Goal: Task Accomplishment & Management: Complete application form

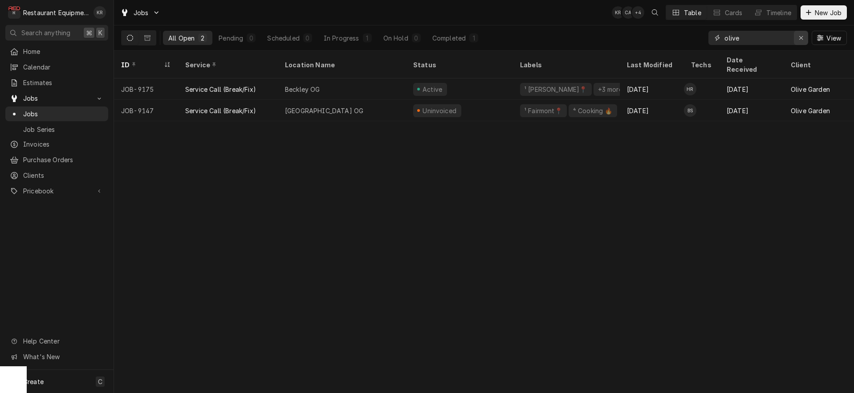
click at [802, 34] on div "Erase input" at bounding box center [800, 37] width 9 height 9
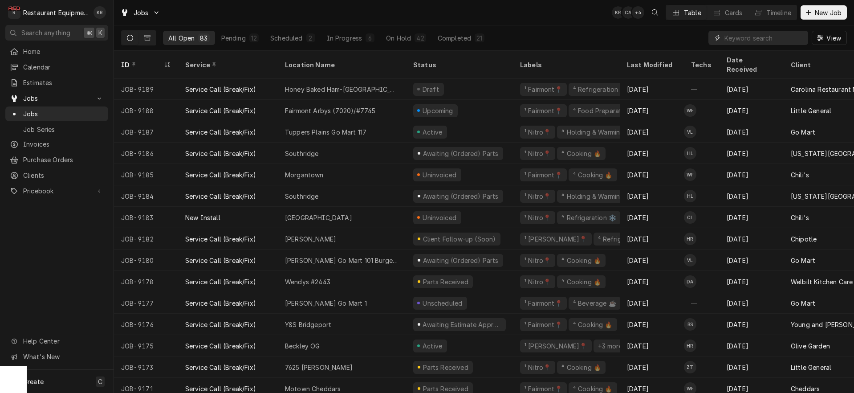
click at [738, 36] on input "Dynamic Content Wrapper" at bounding box center [763, 38] width 79 height 14
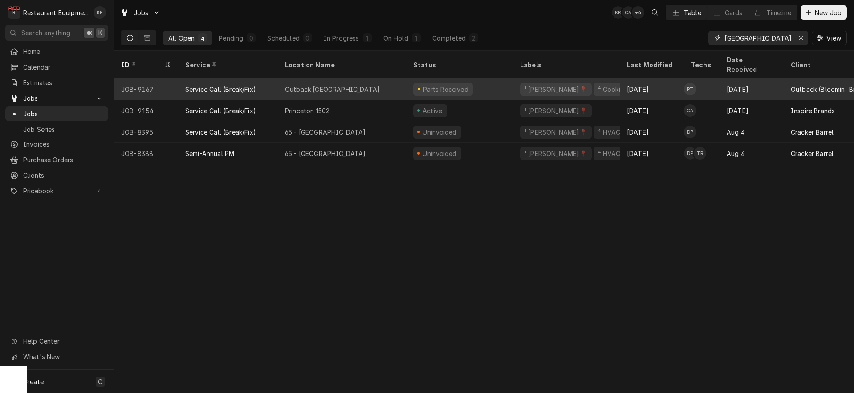
type input "princeton"
click at [406, 80] on div "Parts Received" at bounding box center [459, 88] width 107 height 21
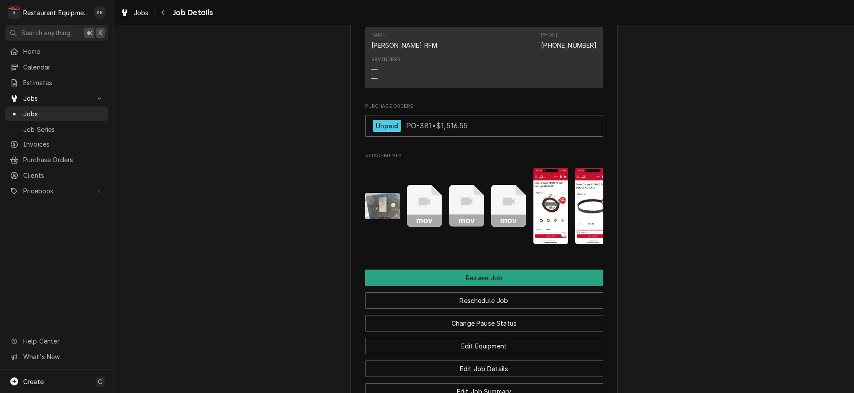
scroll to position [1263, 0]
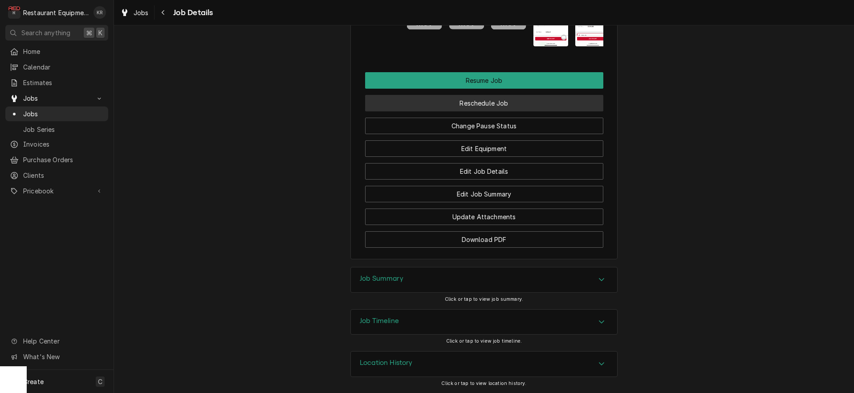
click at [519, 103] on button "Reschedule Job" at bounding box center [484, 103] width 238 height 16
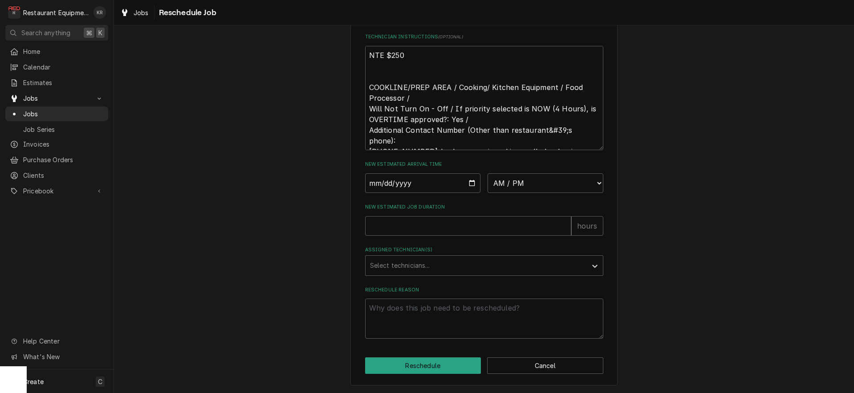
scroll to position [337, 0]
click at [472, 182] on input "Date" at bounding box center [423, 183] width 116 height 20
type input "2025-10-14"
type textarea "x"
click at [487, 173] on select "AM / PM 6:00 AM 6:15 AM 6:30 AM 6:45 AM 7:00 AM 7:15 AM 7:30 AM 7:45 AM 8:00 AM…" at bounding box center [545, 183] width 116 height 20
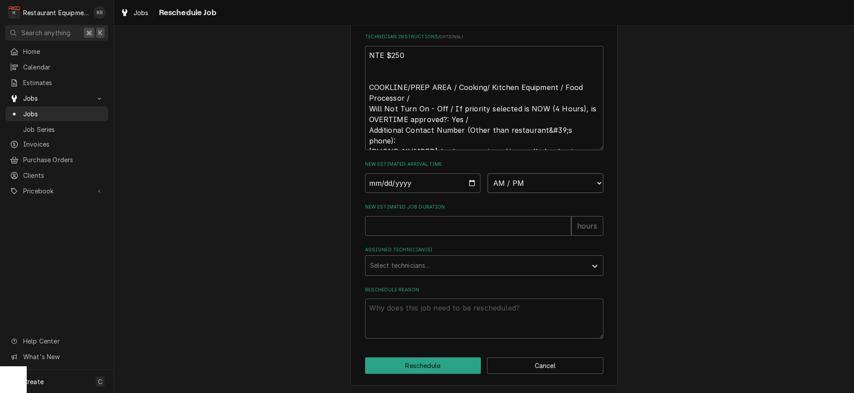
select select "11:15:00"
click option "11:15 AM" at bounding box center [0, 0] width 0 height 0
click at [416, 225] on input "New Estimated Job Duration" at bounding box center [468, 226] width 206 height 20
type textarea "x"
type input "1"
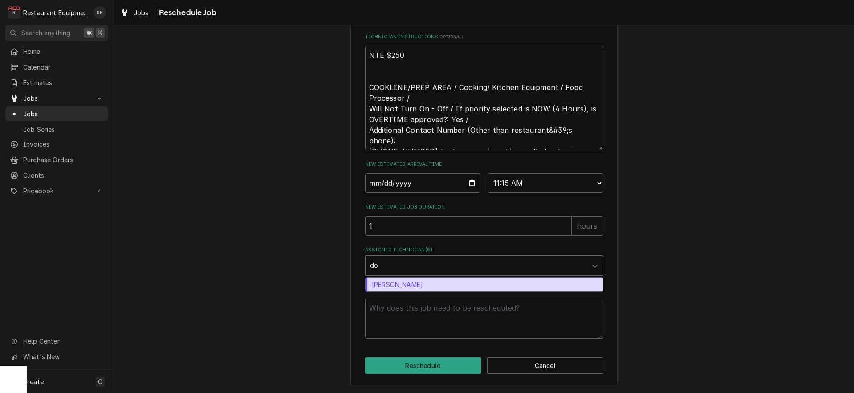
type input "don"
type textarea "x"
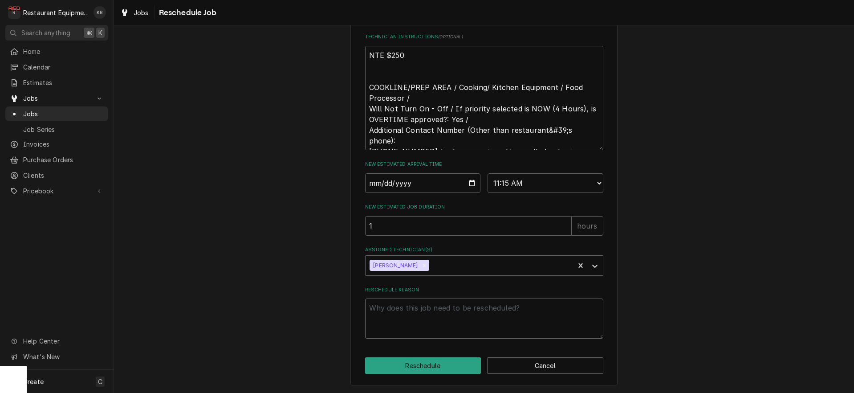
type textarea "x"
type textarea "p"
type textarea "x"
type textarea "pa"
type textarea "x"
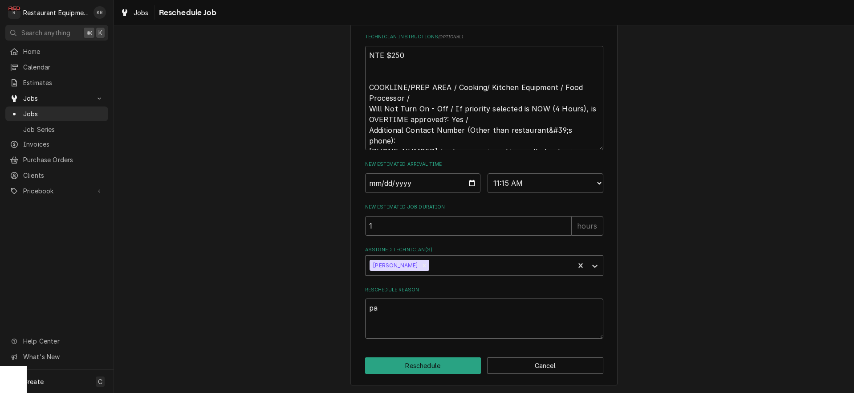
type textarea "par"
type textarea "x"
type textarea "part"
type textarea "x"
type textarea "parts"
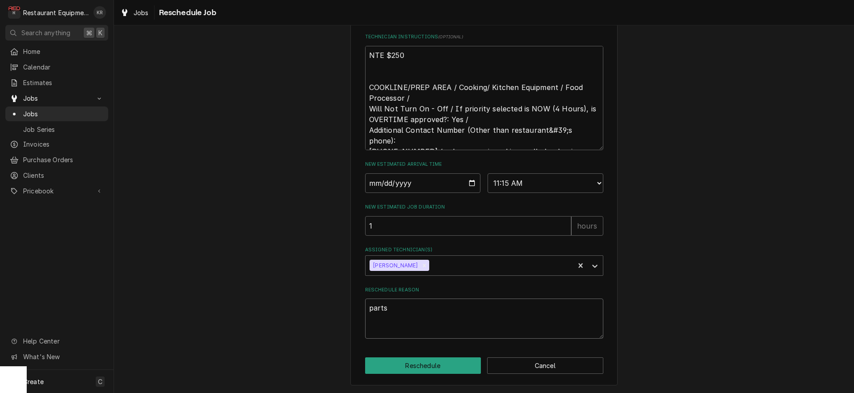
type textarea "x"
type textarea "parts r"
type textarea "x"
type textarea "parts re"
type textarea "x"
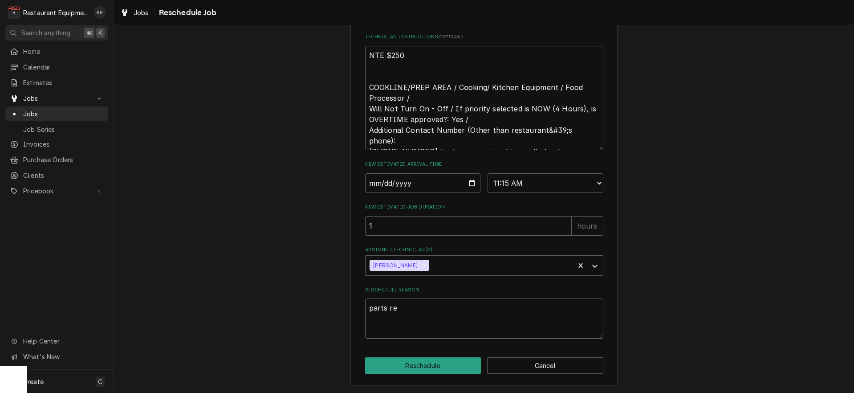
type textarea "parts rec"
type textarea "x"
type textarea "parts rece"
type textarea "x"
type textarea "parts recei"
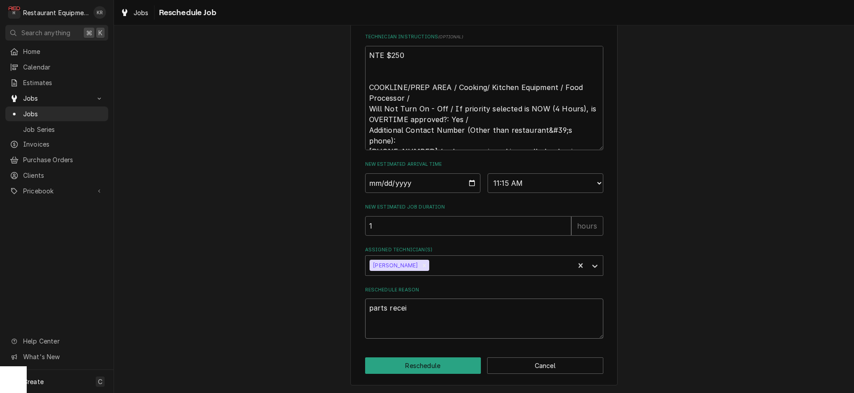
type textarea "x"
type textarea "parts receiv"
type textarea "x"
type textarea "parts receive"
type textarea "x"
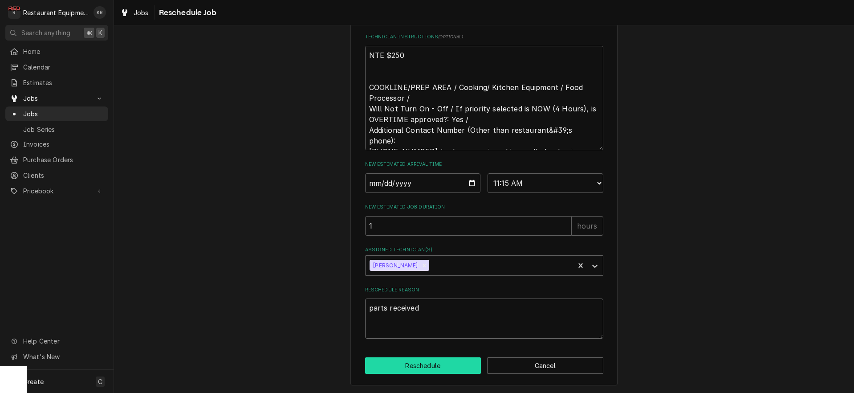
type textarea "parts received"
click at [417, 370] on button "Reschedule" at bounding box center [423, 365] width 116 height 16
type textarea "x"
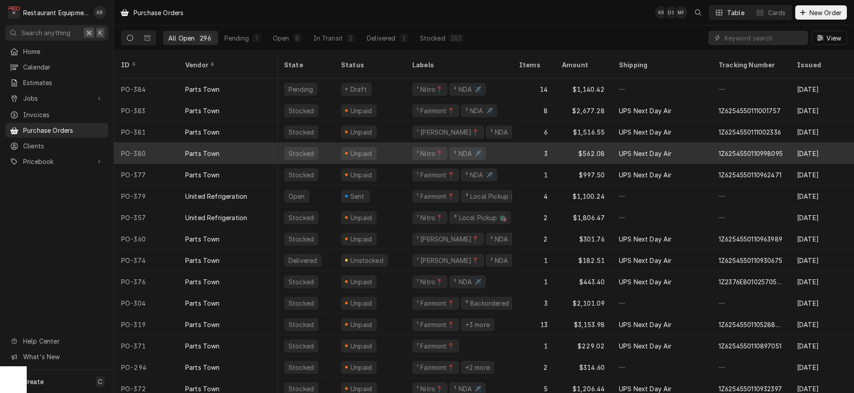
scroll to position [0, 2]
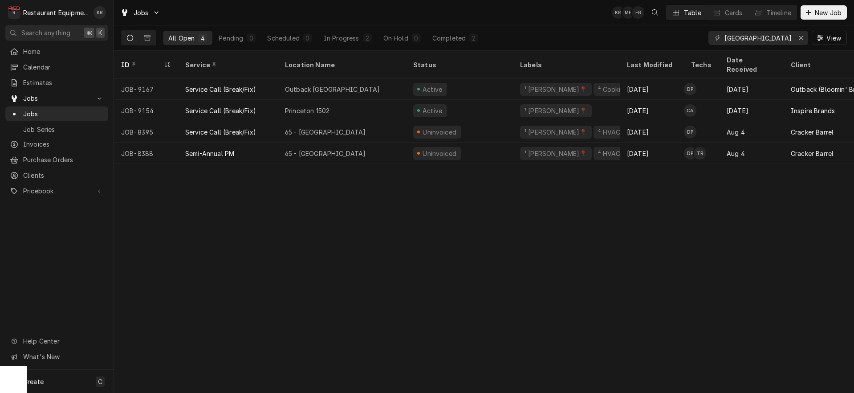
click at [724, 42] on input "[GEOGRAPHIC_DATA]" at bounding box center [757, 38] width 67 height 14
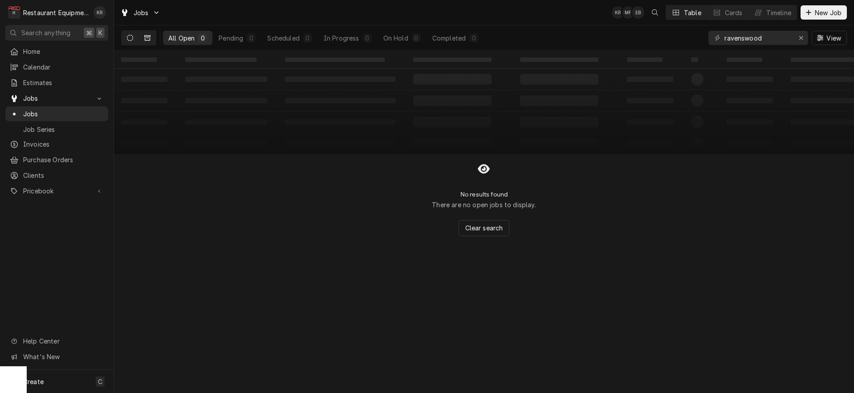
type input "ravenswood"
click at [154, 39] on button "Dynamic Content Wrapper" at bounding box center [147, 38] width 17 height 14
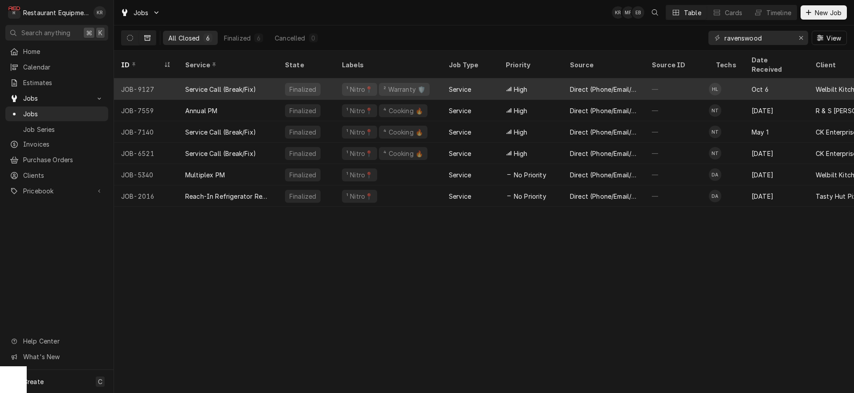
click at [490, 78] on div "Service" at bounding box center [469, 88] width 57 height 21
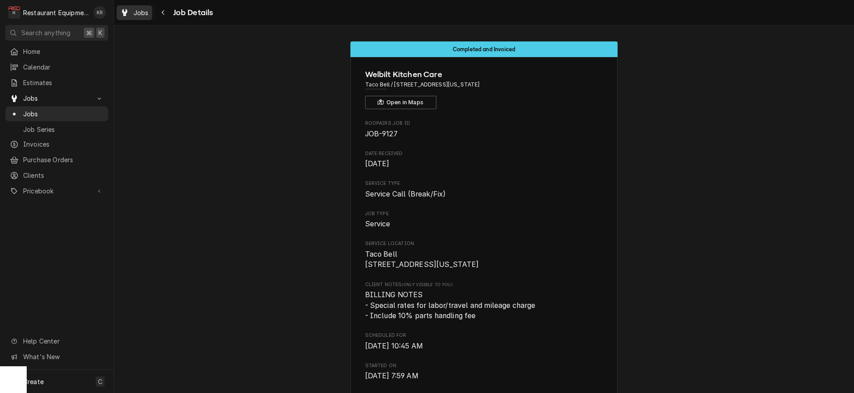
click at [143, 12] on span "Jobs" at bounding box center [141, 12] width 15 height 9
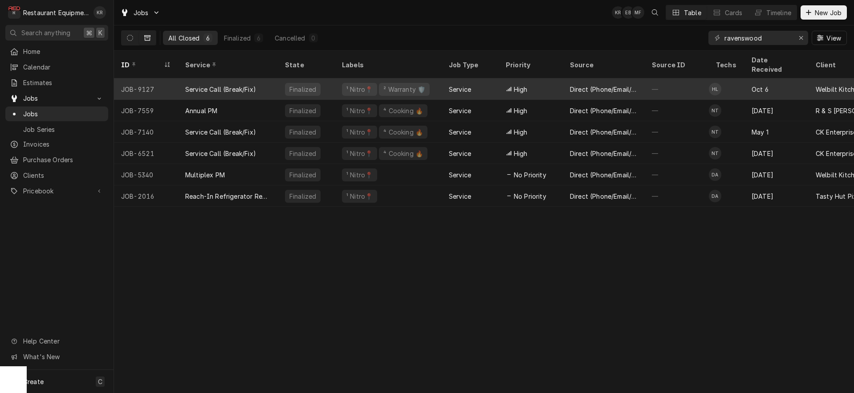
click at [280, 80] on div "Finalized" at bounding box center [306, 88] width 57 height 21
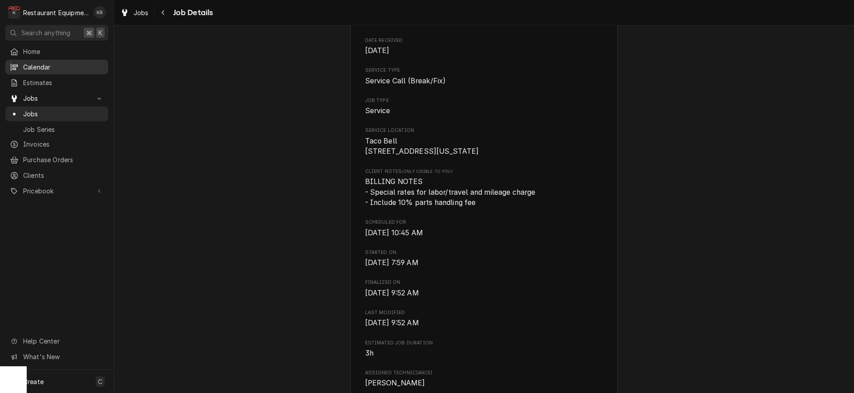
scroll to position [117, 0]
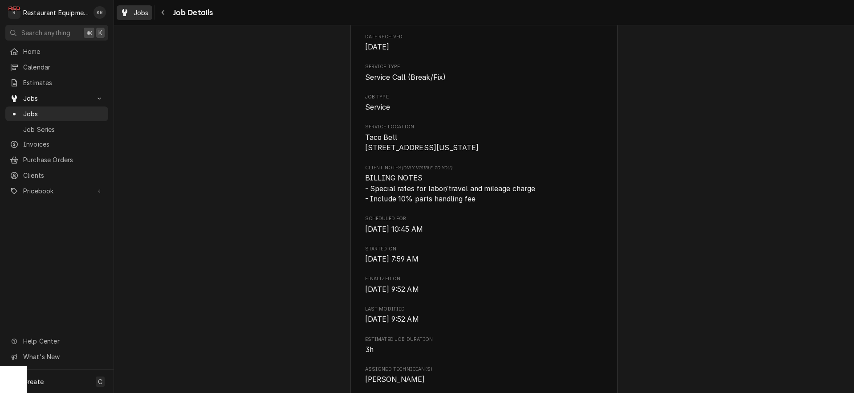
click at [140, 14] on span "Jobs" at bounding box center [141, 12] width 15 height 9
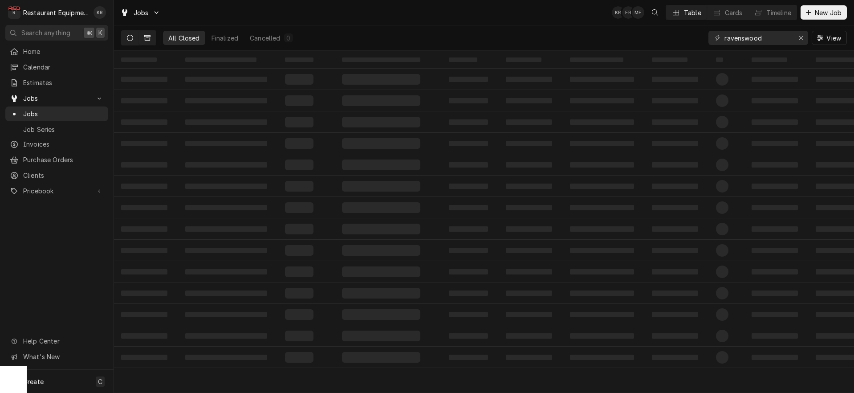
drag, startPoint x: 121, startPoint y: 38, endPoint x: 127, endPoint y: 38, distance: 5.8
click at [121, 38] on div "Dynamic Content Wrapper" at bounding box center [138, 37] width 35 height 15
drag, startPoint x: 138, startPoint y: 39, endPoint x: 132, endPoint y: 40, distance: 6.7
click at [138, 39] on div "Dynamic Content Wrapper" at bounding box center [138, 37] width 35 height 15
click at [131, 40] on icon "Dynamic Content Wrapper" at bounding box center [130, 38] width 6 height 6
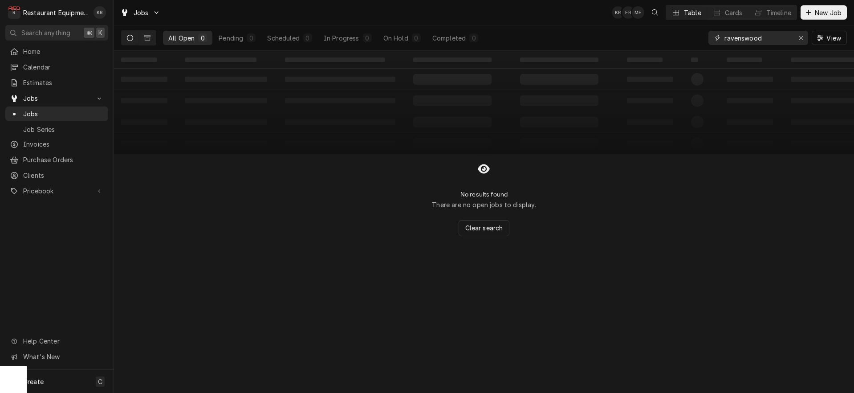
click at [803, 40] on div "Erase input" at bounding box center [800, 37] width 9 height 9
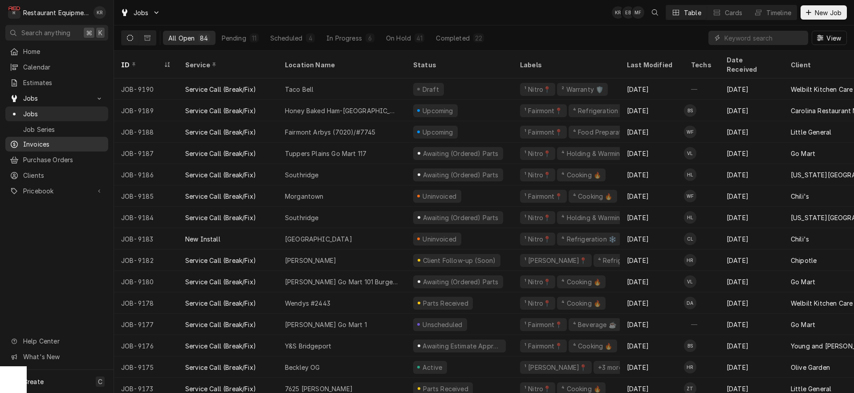
click at [835, 13] on span "New Job" at bounding box center [828, 12] width 30 height 9
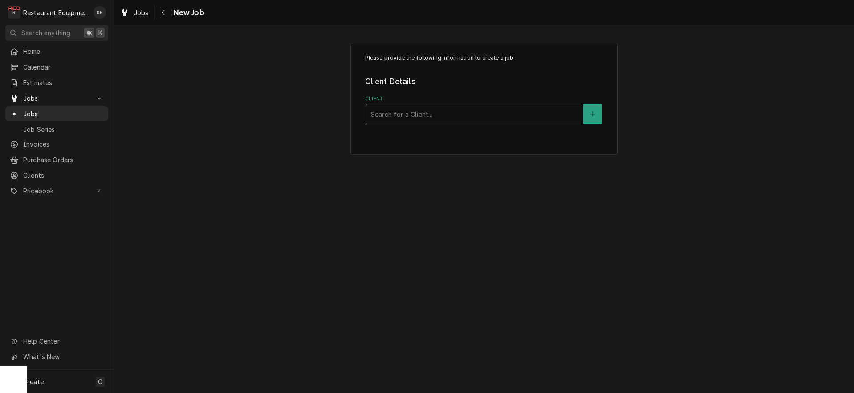
click at [417, 117] on div "Client" at bounding box center [474, 114] width 207 height 16
type input "raleigh"
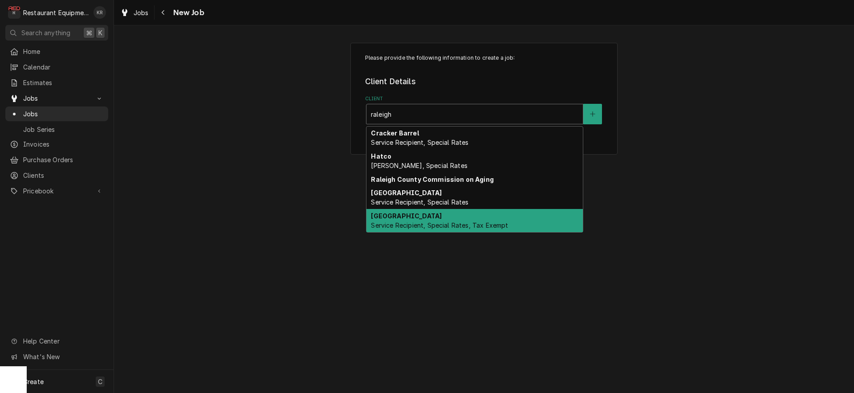
click at [378, 218] on strong "[GEOGRAPHIC_DATA]" at bounding box center [406, 216] width 71 height 8
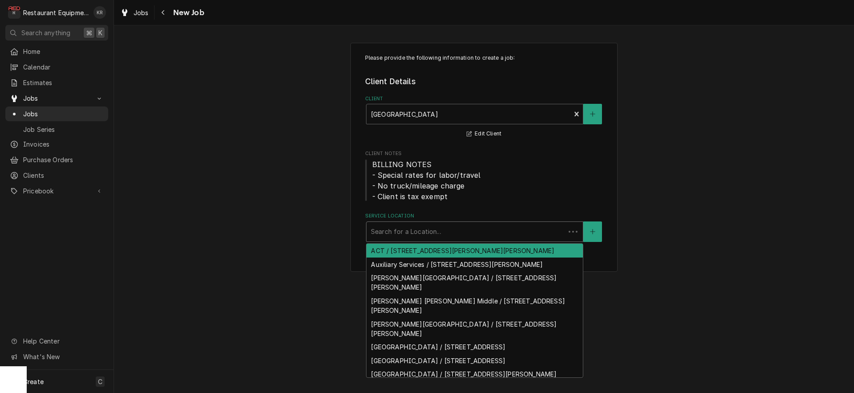
click at [385, 226] on div "Service Location" at bounding box center [466, 231] width 190 height 16
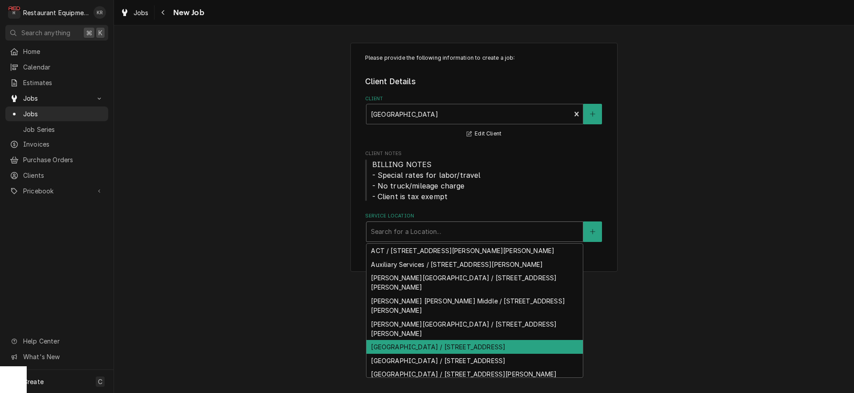
scroll to position [139, 0]
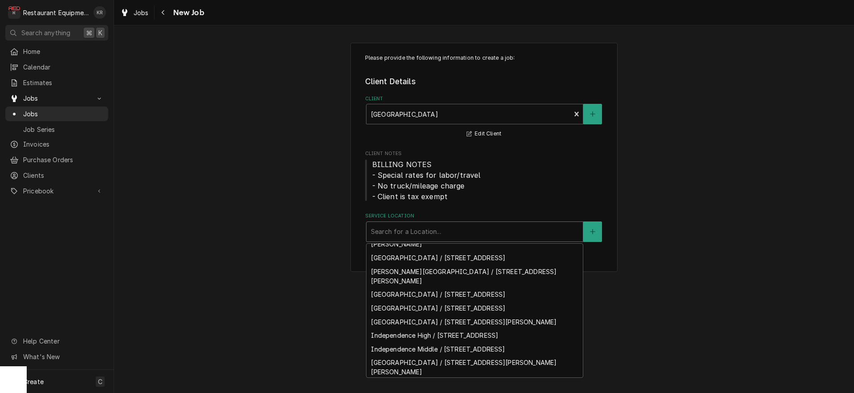
click at [407, 392] on div "[PERSON_NAME][GEOGRAPHIC_DATA] / [STREET_ADDRESS]" at bounding box center [474, 399] width 216 height 14
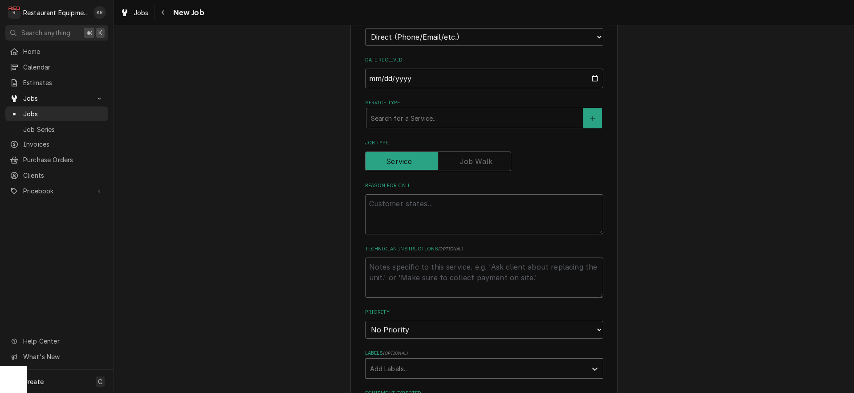
scroll to position [309, 0]
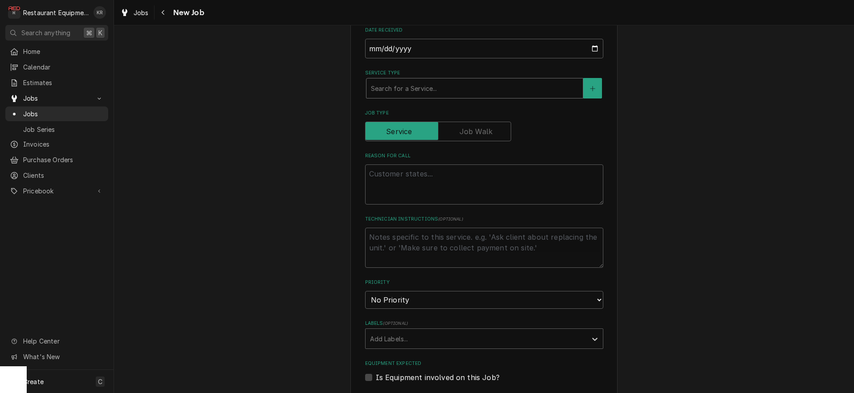
click at [425, 88] on div "Service Type" at bounding box center [474, 88] width 207 height 16
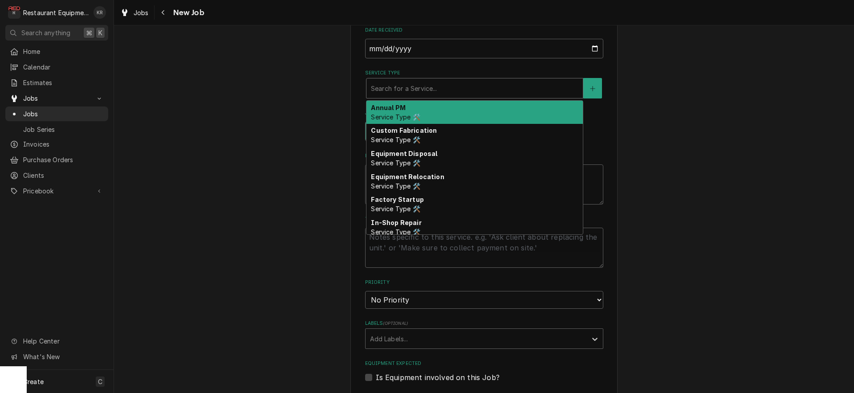
type textarea "x"
type input "b"
type textarea "x"
type input "br"
type textarea "x"
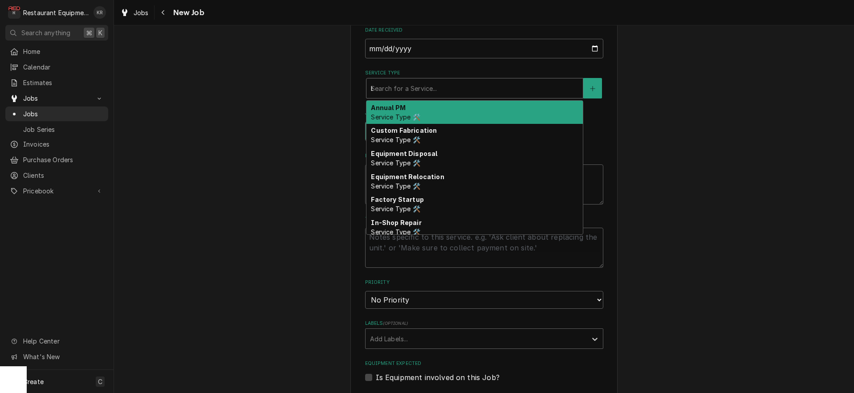
type input "bre"
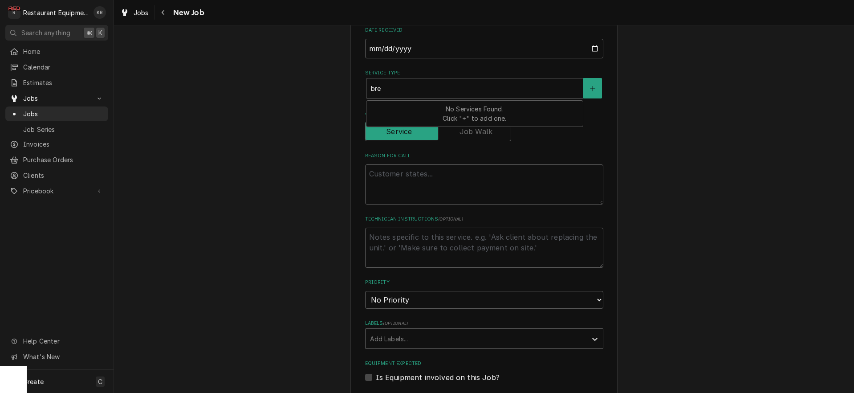
type textarea "x"
type input "brea"
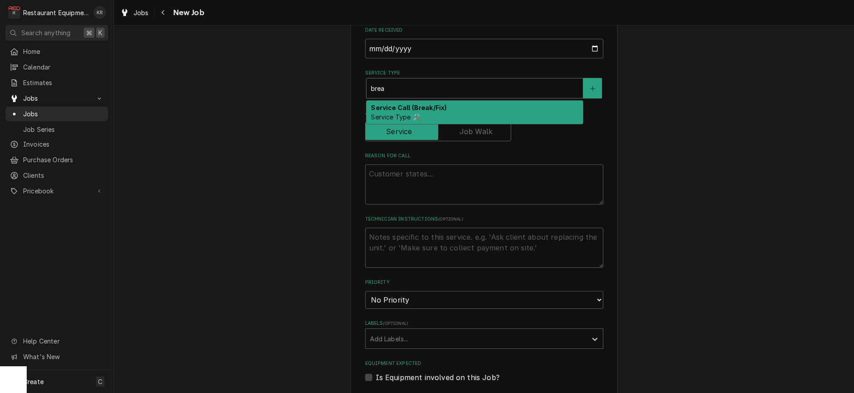
click at [417, 109] on strong "Service Call (Break/Fix)" at bounding box center [409, 108] width 76 height 8
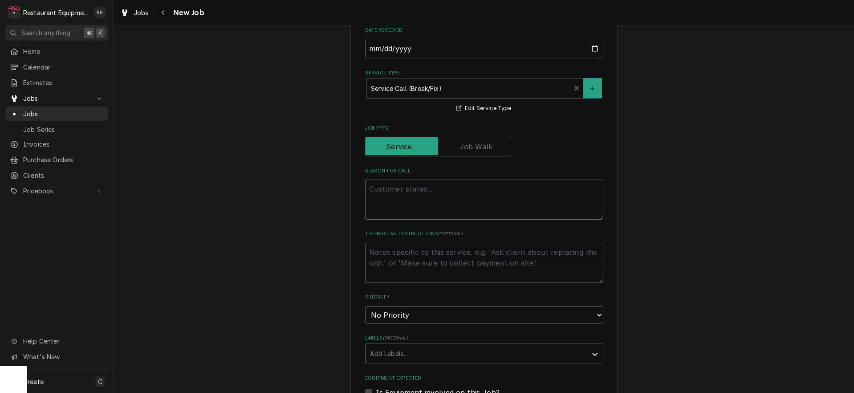
click at [399, 201] on textarea "Reason For Call" at bounding box center [484, 199] width 238 height 40
type textarea "x"
type textarea "W"
type textarea "x"
type textarea "WO"
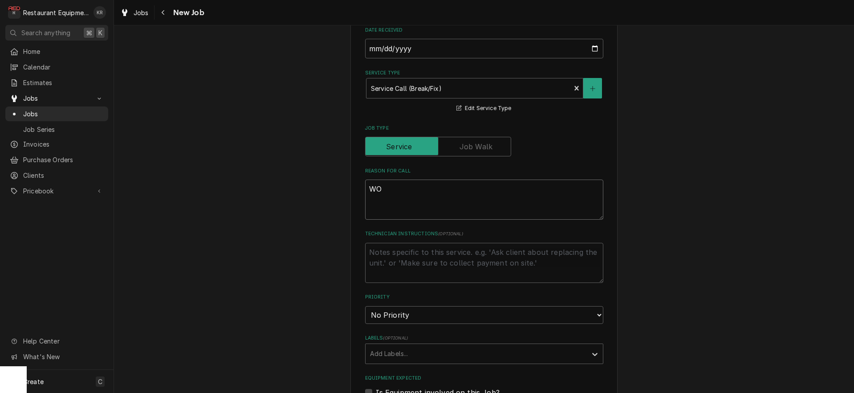
type textarea "x"
type textarea "WO#"
type textarea "x"
type textarea "WO#"
type textarea "x"
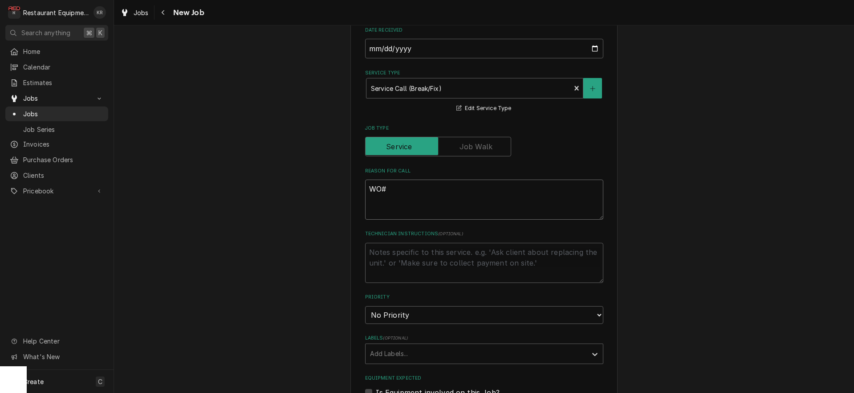
type textarea "WO# 6"
type textarea "x"
type textarea "WO# 60"
type textarea "x"
type textarea "WO# 601"
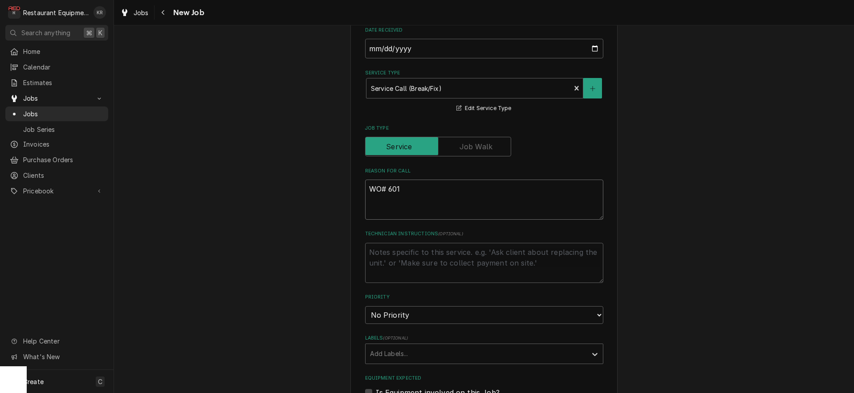
type textarea "x"
type textarea "WO# 6019"
type textarea "x"
type textarea "WO# 60197"
type textarea "x"
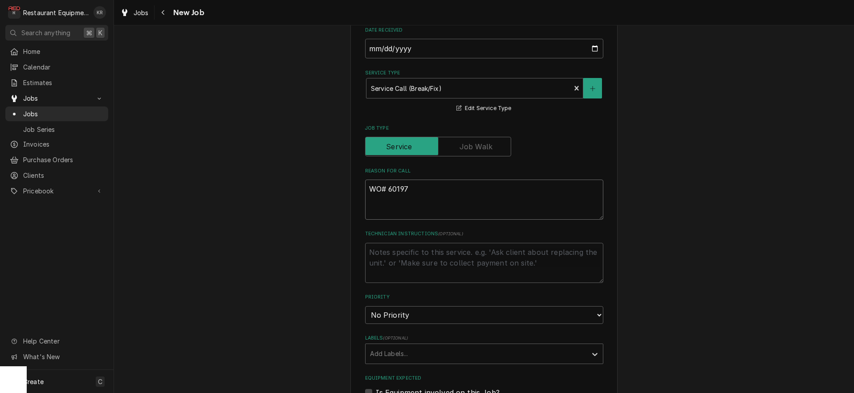
type textarea "WO# 60197"
type textarea "x"
type textarea "WO# 60197"
type textarea "x"
type textarea "WO# 60197"
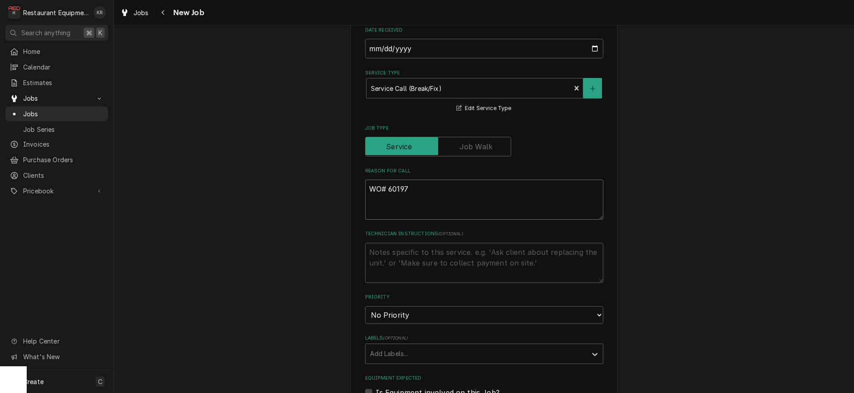
type textarea "x"
type textarea "WO# 60197 I"
type textarea "x"
type textarea "WO# 60197 Ic"
type textarea "x"
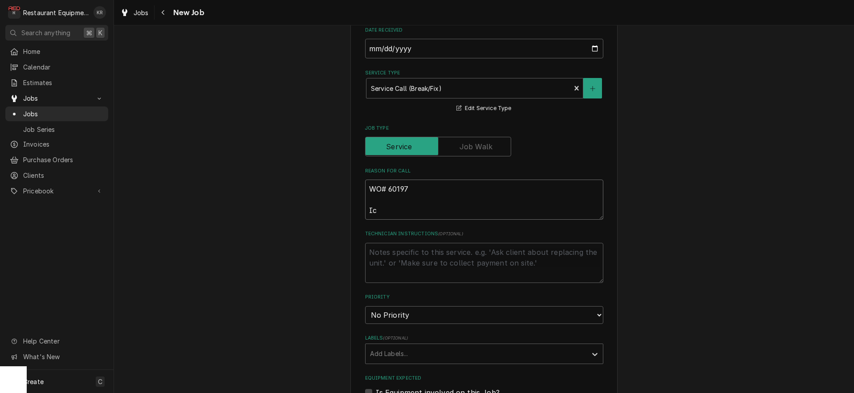
type textarea "WO# 60197 Ice"
type textarea "x"
type textarea "WO# 60197 Ice"
type textarea "x"
type textarea "WO# 60197 Ice bu"
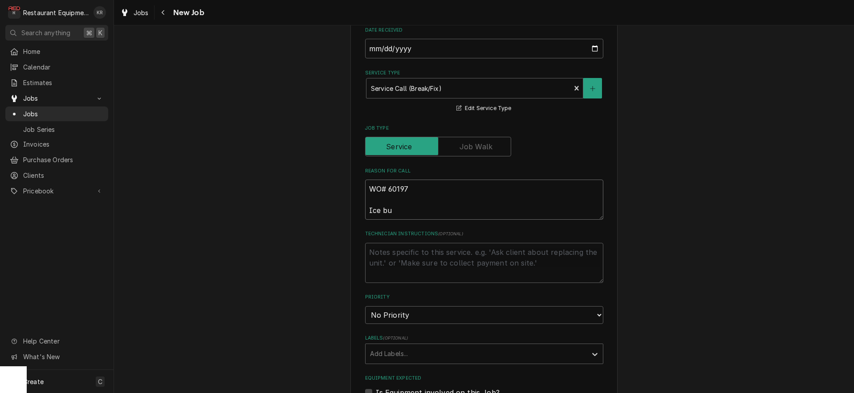
type textarea "x"
type textarea "WO# 60197 Ice bui"
type textarea "x"
type textarea "WO# 60197 Ice buil"
type textarea "x"
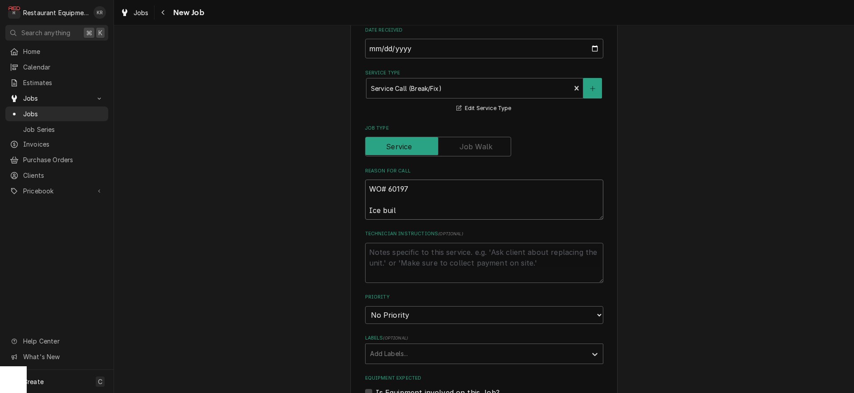
type textarea "WO# 60197 Ice build"
type textarea "x"
type textarea "WO# 60197 Ice buildu"
type textarea "x"
type textarea "WO# 60197 Ice buildup"
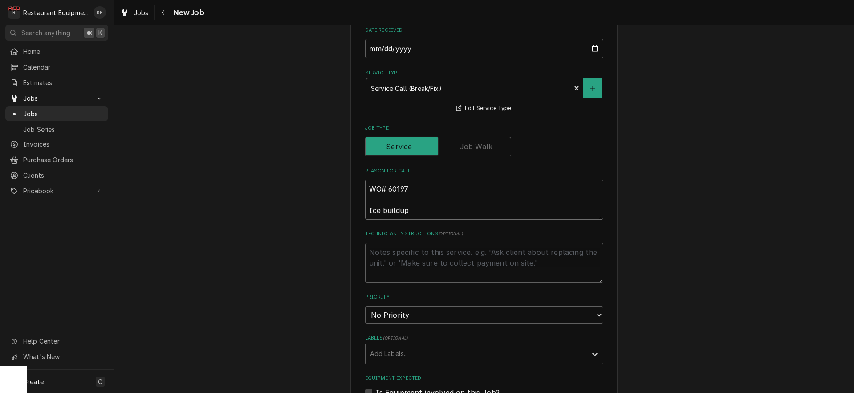
type textarea "x"
type textarea "WO# 60197 Ice buildup"
type textarea "x"
type textarea "WO# 60197 Ice buildup i"
type textarea "x"
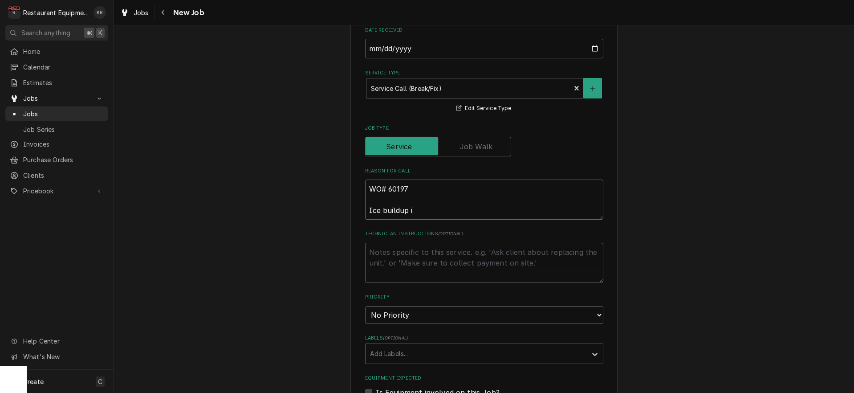
type textarea "WO# 60197 Ice buildup is"
type textarea "x"
type textarea "WO# 60197 Ice buildup is"
type textarea "x"
type textarea "WO# 60197 Ice buildup is p"
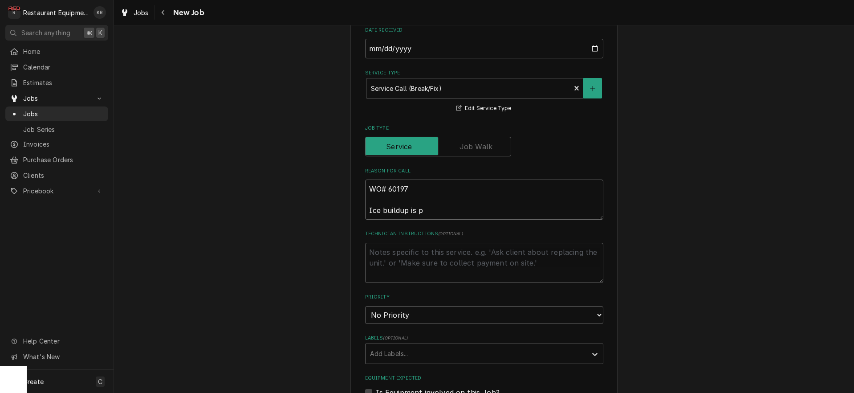
type textarea "x"
type textarea "WO# 60197 Ice buildup is pr"
type textarea "x"
type textarea "WO# 60197 Ice buildup is pre"
type textarea "x"
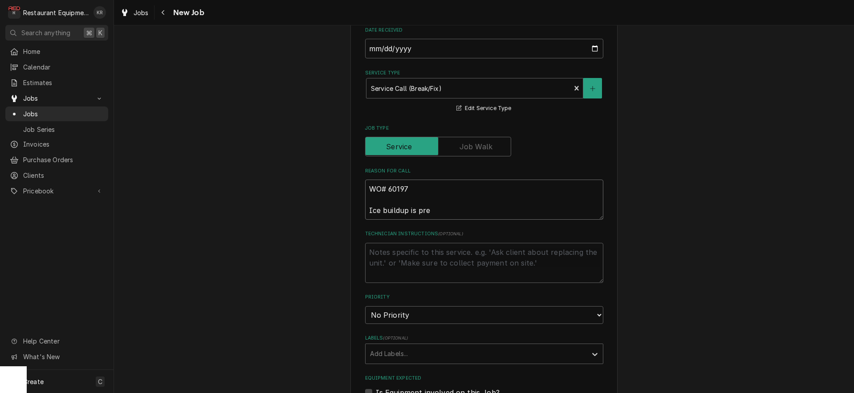
type textarea "WO# 60197 Ice buildup is prev"
type textarea "x"
type textarea "WO# 60197 Ice buildup is preve"
type textarea "x"
type textarea "WO# 60197 Ice buildup is preven"
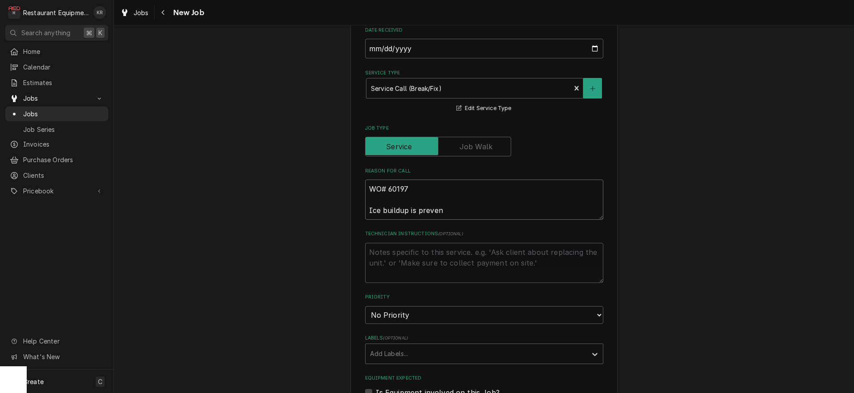
type textarea "x"
type textarea "WO# 60197 Ice buildup is prevent"
type textarea "x"
type textarea "WO# 60197 Ice buildup is preventi"
type textarea "x"
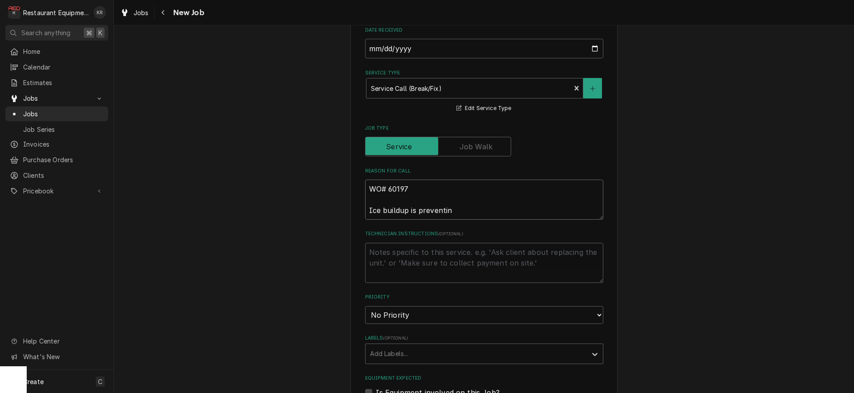
type textarea "WO# 60197 Ice buildup is preventing"
type textarea "x"
type textarea "WO# 60197 Ice buildup is preventingt"
type textarea "x"
type textarea "WO# 60197 Ice buildup is preventingthe"
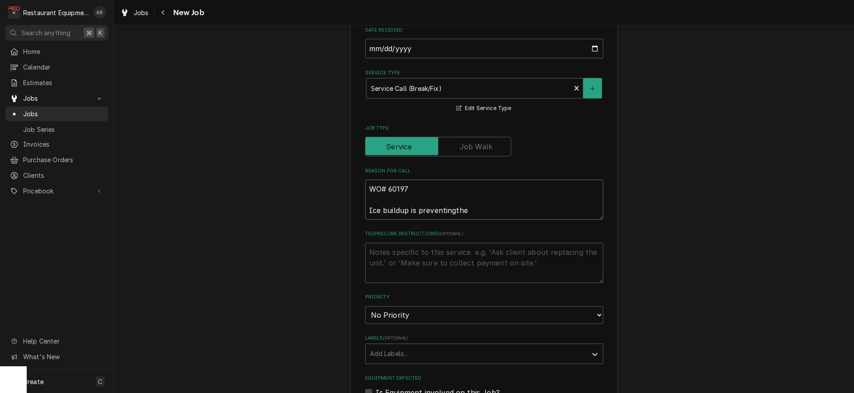
type textarea "x"
type textarea "WO# 60197 Ice buildup is preventingthe"
type textarea "x"
type textarea "WO# 60197 Ice buildup is preventingthe do"
type textarea "x"
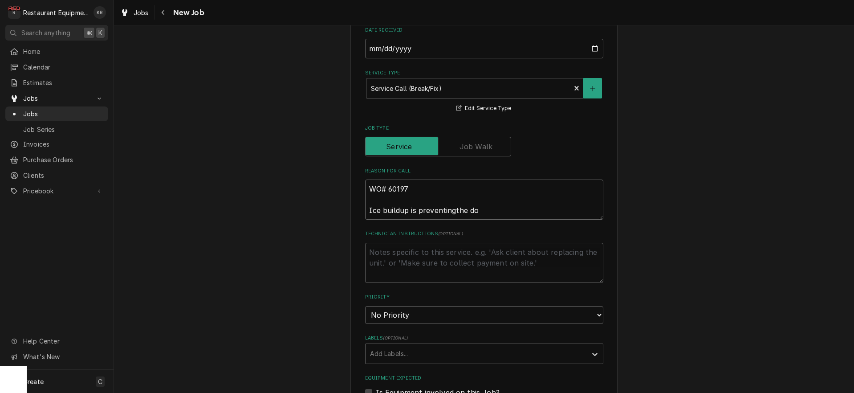
type textarea "WO# 60197 Ice buildup is preventingthe doo"
type textarea "x"
type textarea "WO# 60197 Ice buildup is preventingthe door"
type textarea "x"
type textarea "WO# 60197 Ice buildup is preventingthe door"
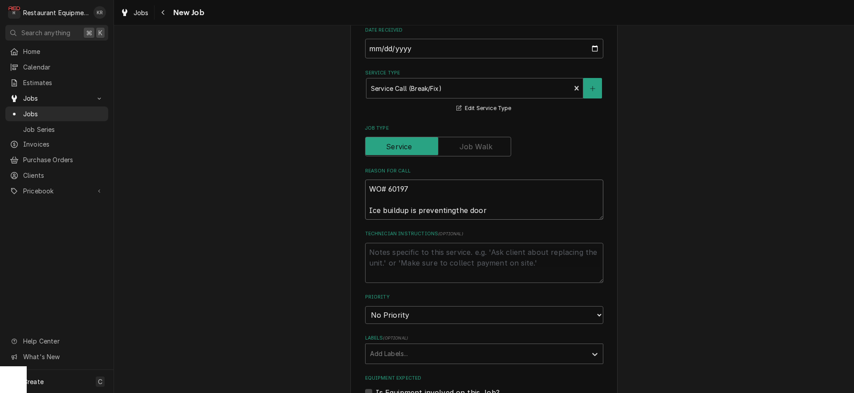
type textarea "x"
type textarea "WO# 60197 Ice buildup is preventingthe door f"
type textarea "x"
type textarea "WO# 60197 Ice buildup is preventingthe door fr"
type textarea "x"
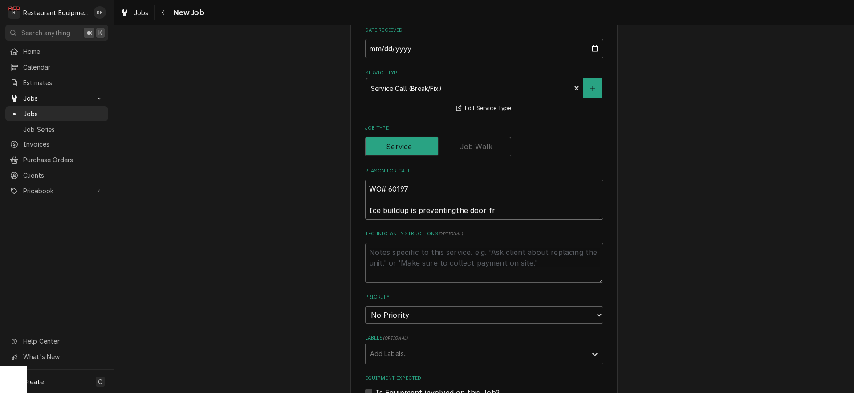
type textarea "WO# 60197 Ice buildup is preventingthe door fro"
type textarea "x"
type textarea "WO# 60197 Ice buildup is preventingthe door from"
type textarea "x"
type textarea "WO# 60197 Ice buildup is preventingthe door from s"
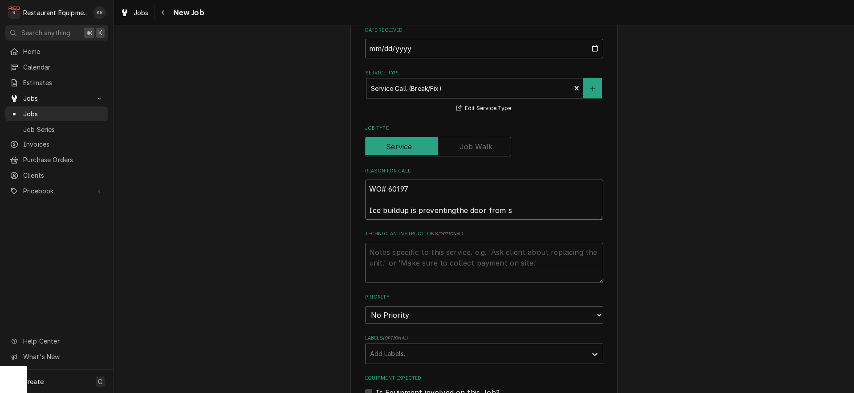
type textarea "x"
type textarea "WO# 60197 Ice buildup is preventingthe door from sta"
type textarea "x"
type textarea "WO# 60197 Ice buildup is preventingthe door from stay"
type textarea "x"
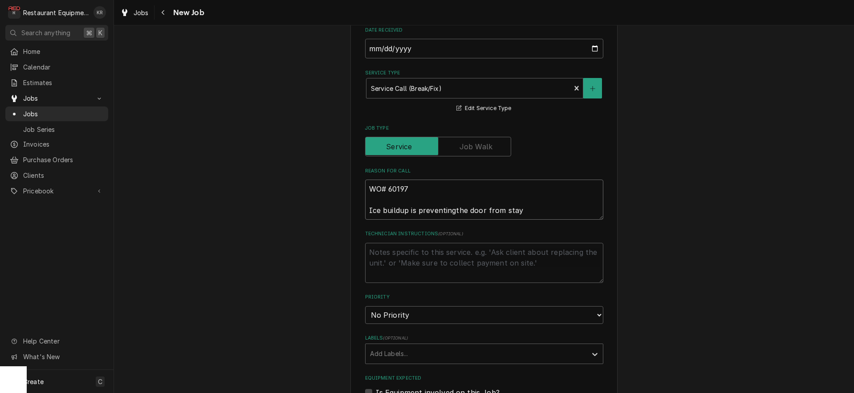
type textarea "WO# 60197 Ice buildup is preventingthe door from stayi"
type textarea "x"
type textarea "WO# 60197 Ice buildup is preventingthe door from staying"
type textarea "x"
type textarea "WO# 60197 Ice buildup is preventingthe door from staying"
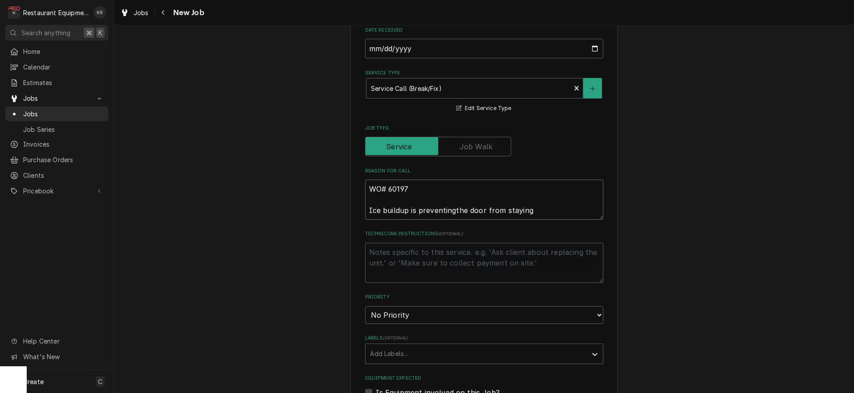
type textarea "x"
type textarea "WO# 60197 Ice buildup is preventingthe door from staying c"
type textarea "x"
type textarea "WO# 60197 Ice buildup is preventingthe door from staying cl"
type textarea "x"
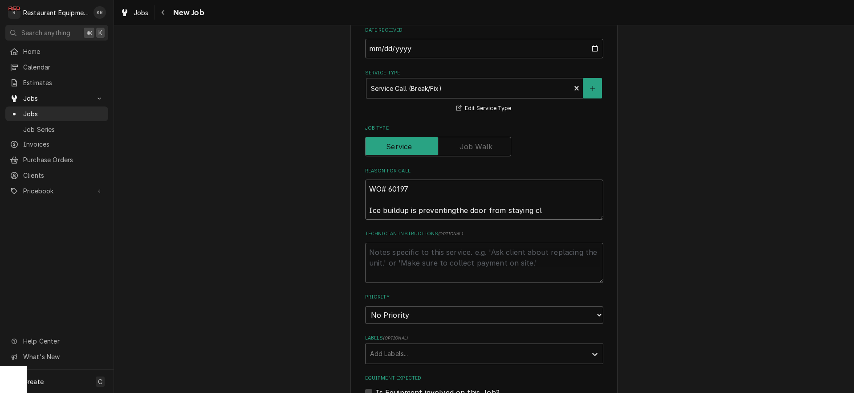
type textarea "WO# 60197 Ice buildup is preventingthe door from staying clo"
type textarea "x"
type textarea "WO# 60197 Ice buildup is preventingthe door from staying clos"
type textarea "x"
type textarea "WO# 60197 Ice buildup is preventingthe door from staying close"
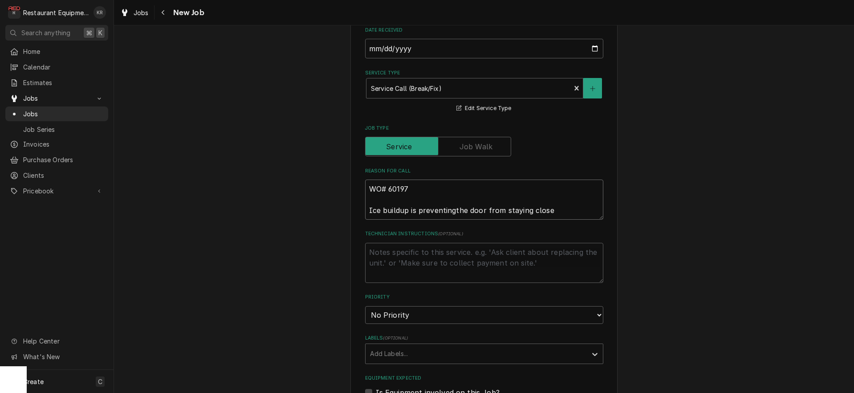
type textarea "x"
type textarea "WO# 60197 Ice buildup is preventingthe door from staying closed"
type textarea "x"
type textarea "WO# 60197 Ice buildup is preventingthe door from staying closed o"
type textarea "x"
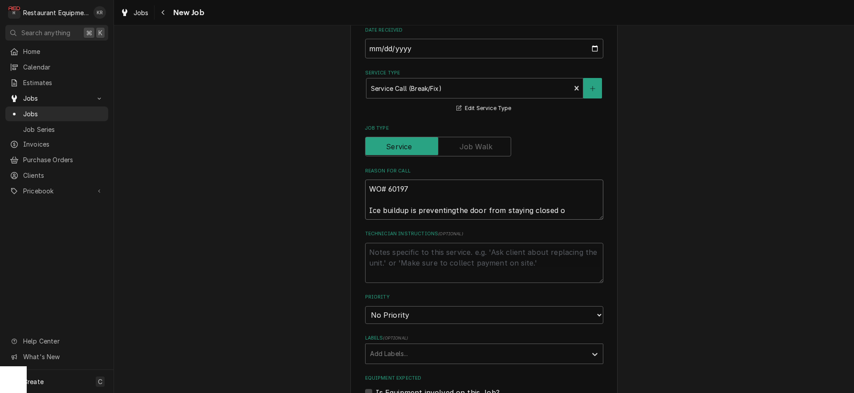
type textarea "WO# 60197 Ice buildup is preventingthe door from staying closed on"
type textarea "x"
type textarea "WO# 60197 Ice buildup is preventingthe door from staying closed ont"
type textarea "x"
type textarea "WO# 60197 Ice buildup is preventingthe door from staying closed onth"
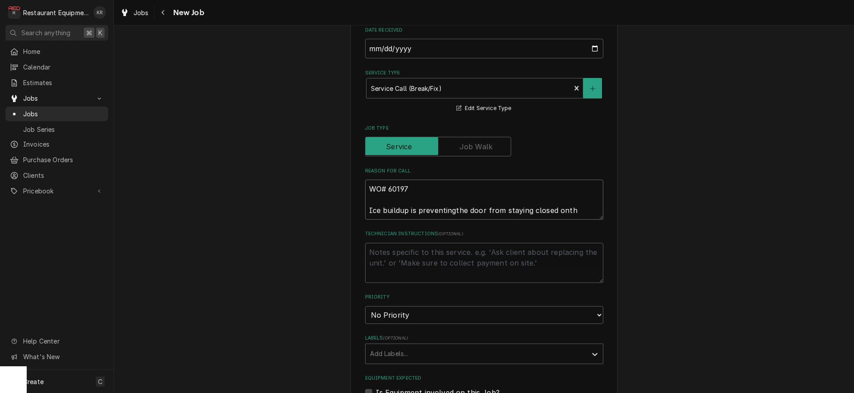
type textarea "x"
type textarea "WO# 60197 Ice buildup is preventingthe door from staying closed onthe"
type textarea "x"
type textarea "WO# 60197 Ice buildup is preventingthe door from staying closed onthe"
type textarea "x"
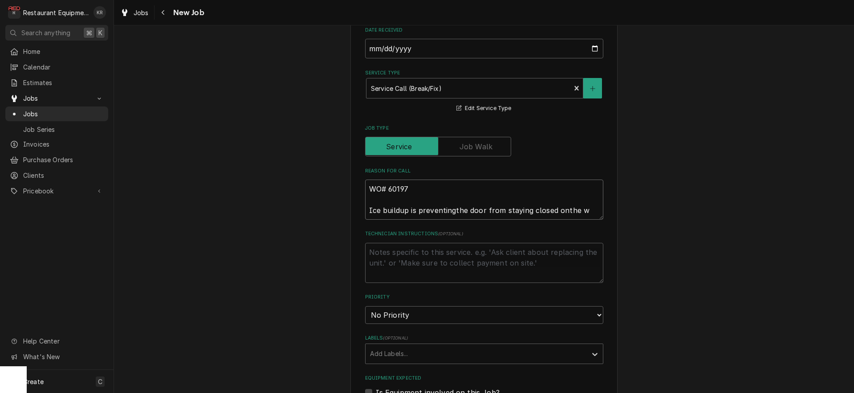
type textarea "WO# 60197 Ice buildup is preventingthe door from staying closed onthe wa"
type textarea "x"
type textarea "WO# 60197 Ice buildup is preventingthe door from staying closed onthe wal"
type textarea "x"
type textarea "WO# 60197 Ice buildup is preventingthe door from staying closed onthe walk"
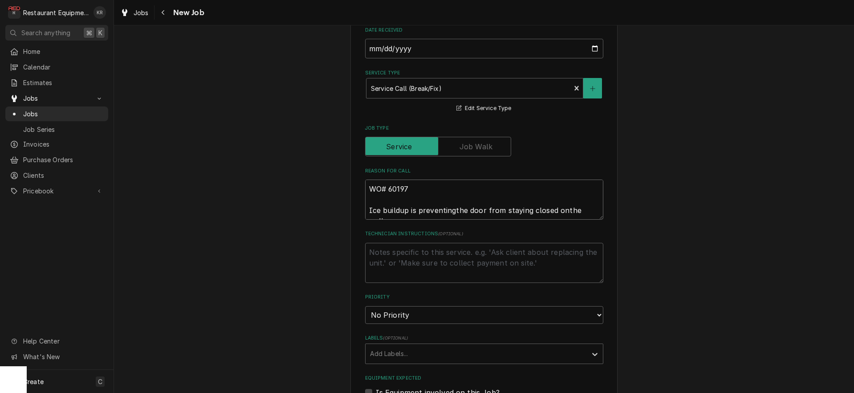
type textarea "x"
type textarea "WO# 60197 Ice buildup is preventingthe door from staying closed onthe walk"
type textarea "x"
type textarea "WO# 60197 Ice buildup is preventingthe door from staying closed onthe walk i"
type textarea "x"
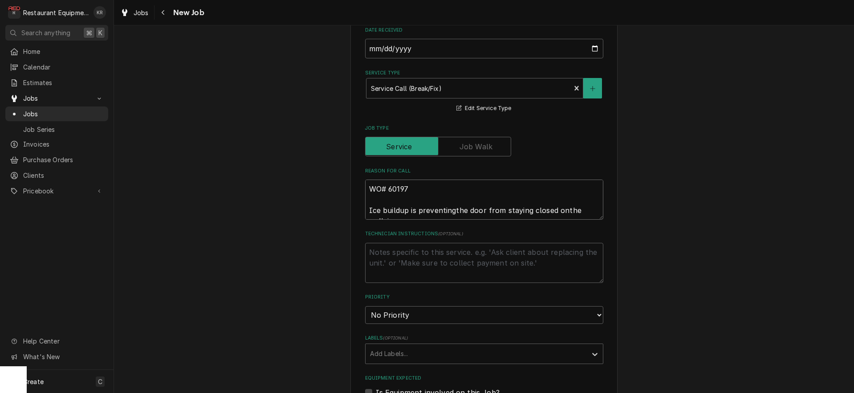
type textarea "WO# 60197 Ice buildup is preventingthe door from staying closed onthe walk in"
type textarea "x"
type textarea "WO# 60197 Ice buildup is preventingthe door from staying closed onthe walk in"
type textarea "x"
type textarea "WO# 60197 Ice buildup is preventingthe door from staying closed onthe walk in"
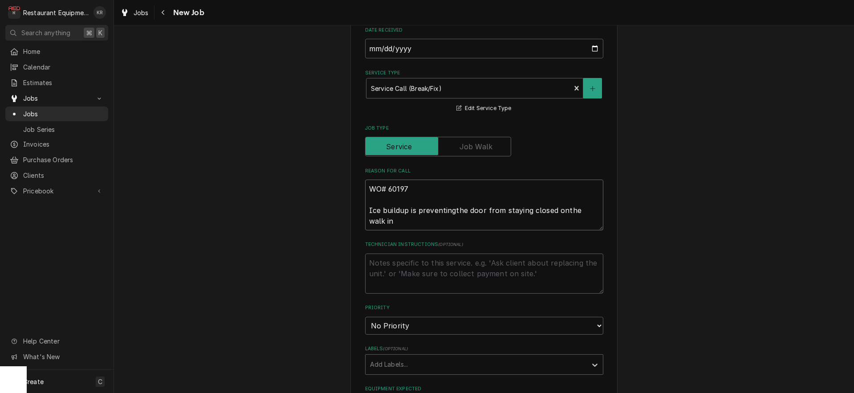
type textarea "x"
type textarea "WO# 60197 Ice buildup is preventingthe door from staying closed onthe walk i"
type textarea "x"
type textarea "WO# 60197 Ice buildup is preventingthe door from staying closed onthe walk"
type textarea "x"
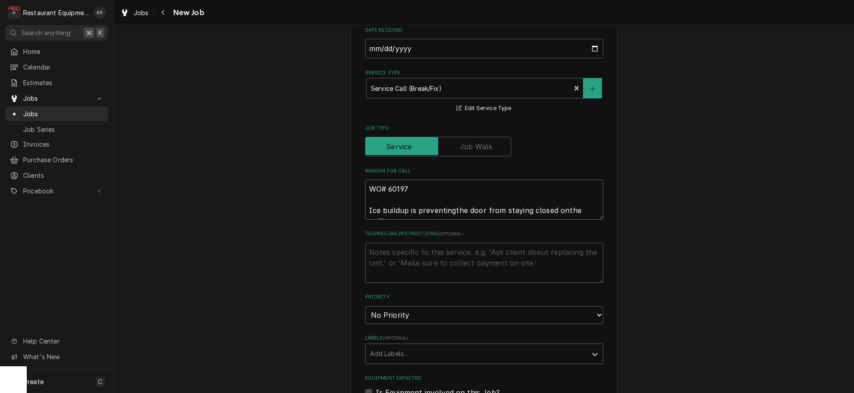
type textarea "WO# 60197 Ice buildup is preventingthe door from staying closed onthe walk"
type textarea "x"
type textarea "WO# 60197 Ice buildup is preventingthe door from staying closed onthe wal"
type textarea "x"
type textarea "WO# 60197 Ice buildup is preventingthe door from staying closed onthe w"
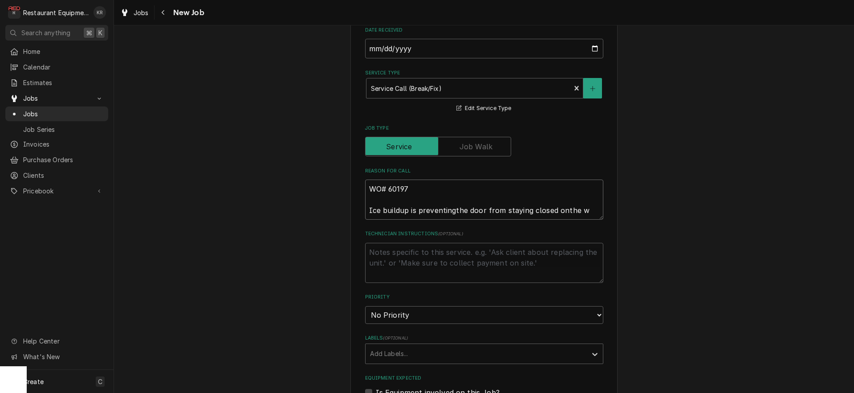
type textarea "x"
type textarea "WO# 60197 Ice buildup is preventingthe door from staying closed onthe"
type textarea "x"
type textarea "WO# 60197 Ice buildup is preventingthe door from staying closed onthe"
type textarea "x"
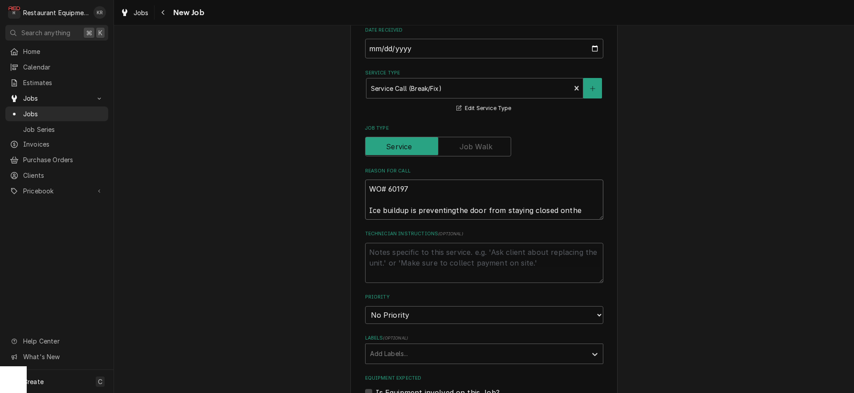
type textarea "WO# 60197 Ice buildup is preventingthe door from staying closed onth"
type textarea "x"
type textarea "WO# 60197 Ice buildup is preventingthe door from staying closed ont"
type textarea "x"
type textarea "WO# 60197 Ice buildup is preventingthe door from staying closed on"
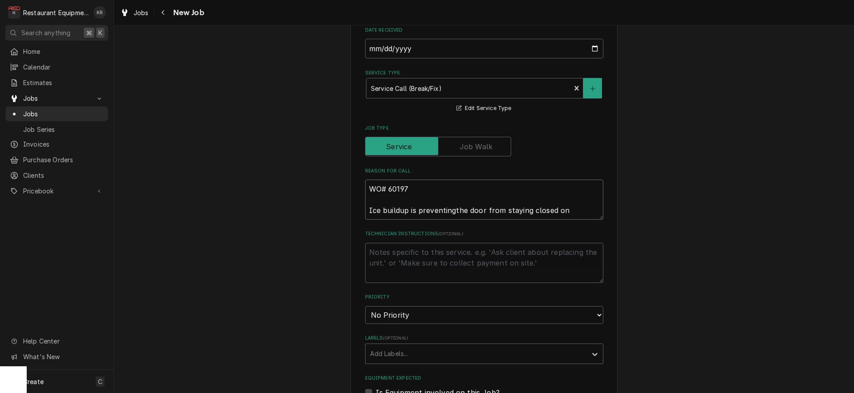
type textarea "x"
type textarea "WO# 60197 Ice buildup is preventingthe door from staying closed on t"
type textarea "x"
type textarea "WO# 60197 Ice buildup is preventingthe door from staying closed on th"
type textarea "x"
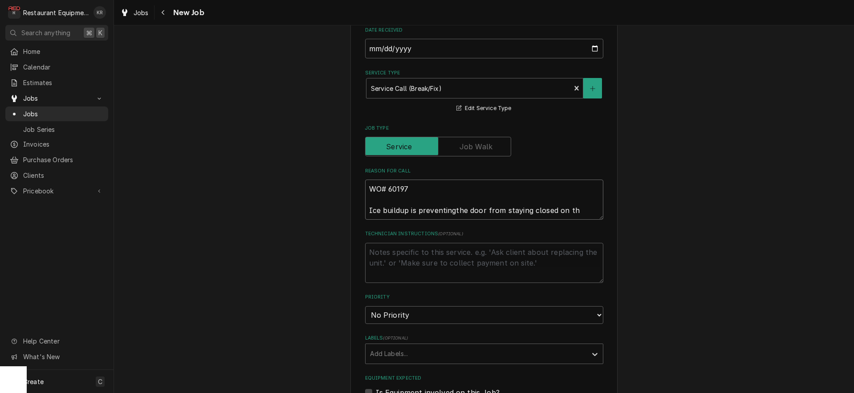
type textarea "WO# 60197 Ice buildup is preventingthe door from staying closed on the"
type textarea "x"
type textarea "WO# 60197 Ice buildup is preventingthe door from staying closed on the"
type textarea "x"
type textarea "WO# 60197 Ice buildup is preventingthe door from staying closed on the W"
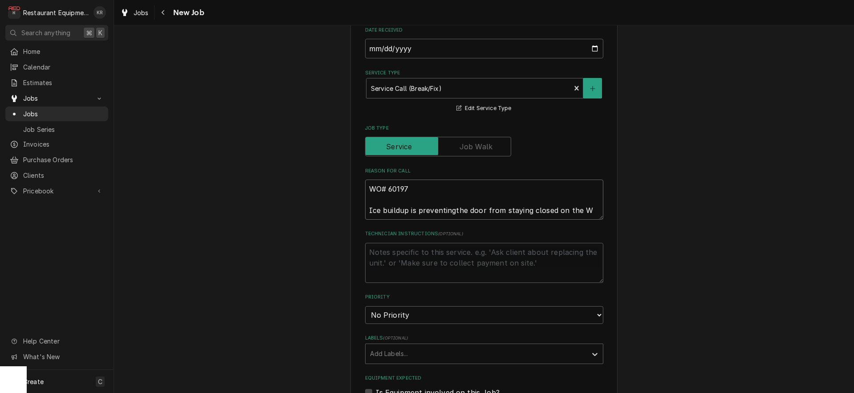
type textarea "x"
type textarea "WO# 60197 Ice buildup is preventingthe door from staying closed on the WI"
type textarea "x"
type textarea "WO# 60197 Ice buildup is preventingthe door from staying closed on the WIF"
type textarea "x"
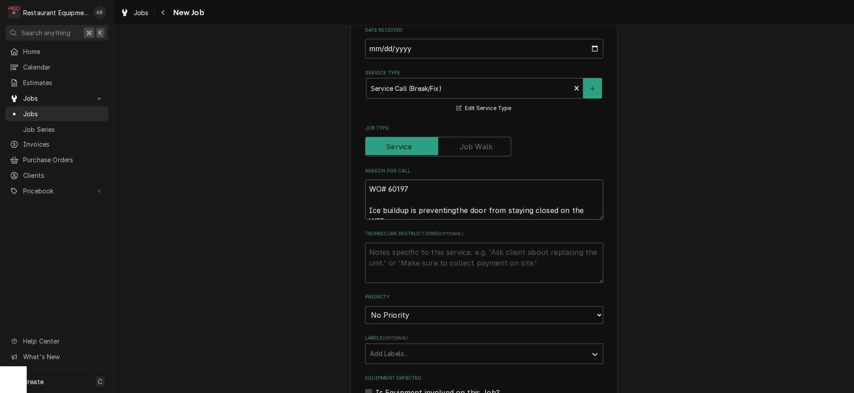
type textarea "WO# 60197 Ice buildup is preventingthe door from staying closed on the WIF."
type textarea "x"
type textarea "WO# 60197 Ice buildup is preventingthe door from staying closed on the WIF."
type textarea "x"
type textarea "WO# 60197 Ice buildup is preventingthe door from staying closed on the WIF. T"
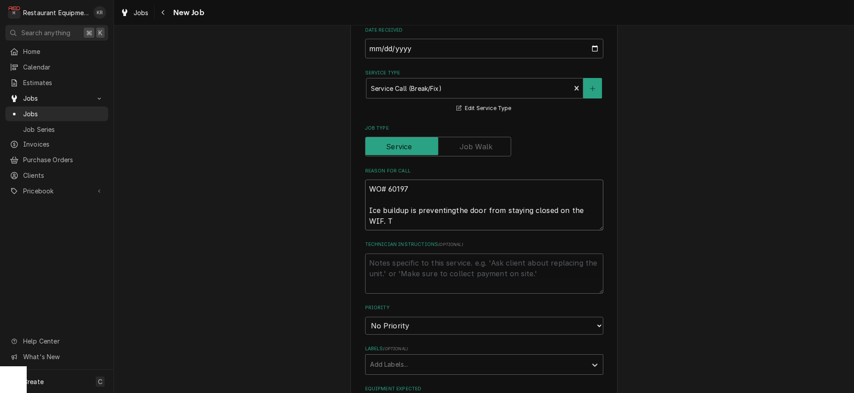
type textarea "x"
type textarea "WO# 60197 Ice buildup is preventingthe door from staying closed on the WIF. Th"
type textarea "x"
type textarea "WO# 60197 Ice buildup is preventingthe door from staying closed on the WIF. The"
type textarea "x"
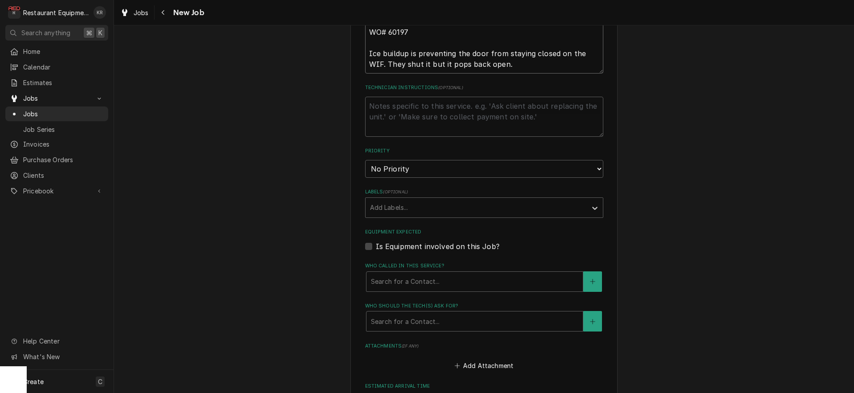
scroll to position [471, 0]
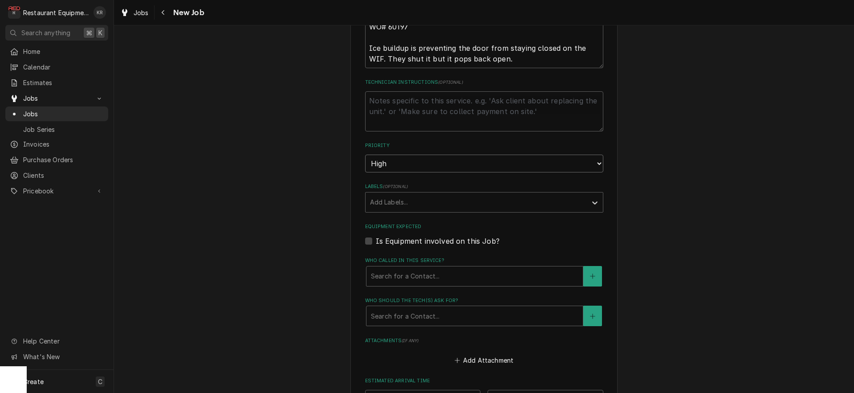
click option "High" at bounding box center [0, 0] width 0 height 0
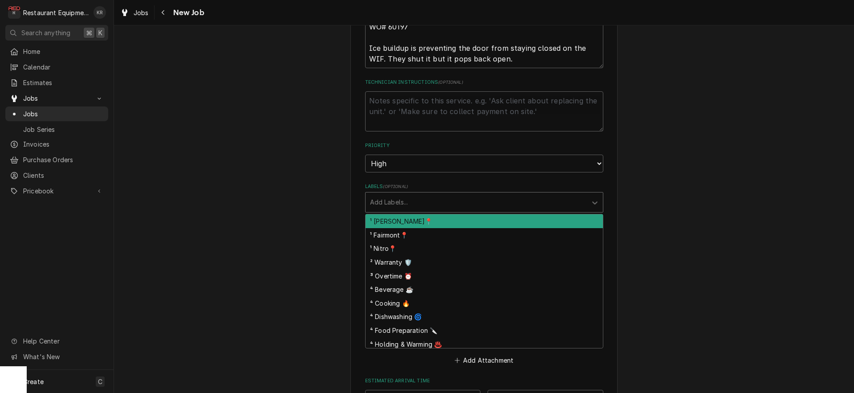
click at [409, 202] on div "Labels" at bounding box center [476, 202] width 212 height 16
drag, startPoint x: 411, startPoint y: 221, endPoint x: 426, endPoint y: 206, distance: 21.1
click at [411, 220] on div "¹ [PERSON_NAME]📍" at bounding box center [483, 221] width 237 height 14
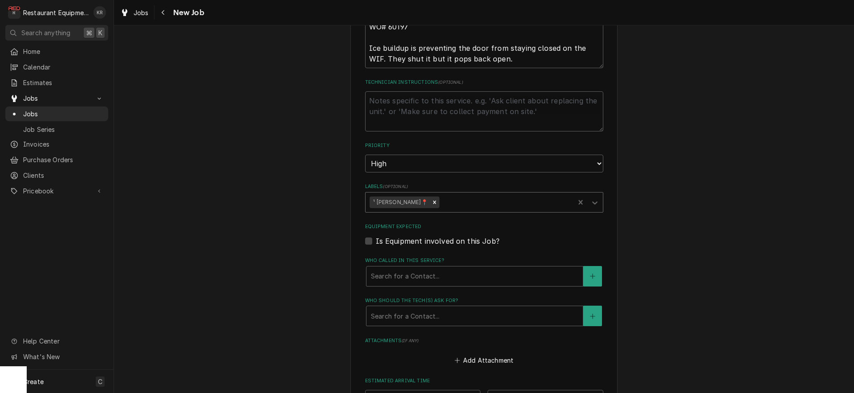
click at [441, 206] on div "Labels" at bounding box center [505, 202] width 129 height 16
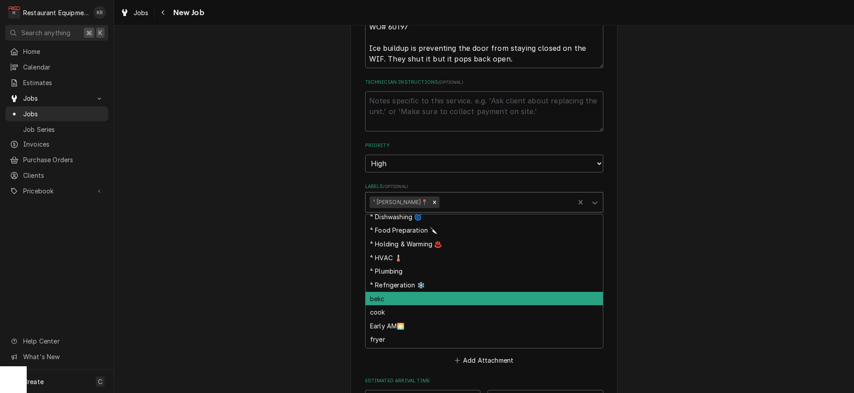
scroll to position [112, 0]
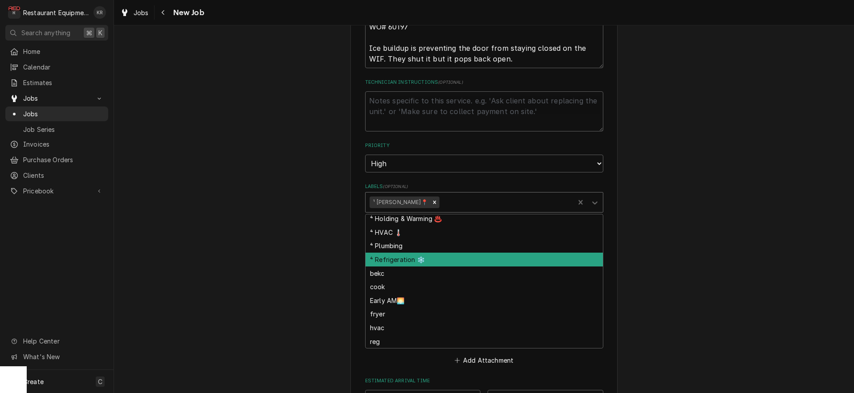
drag, startPoint x: 395, startPoint y: 258, endPoint x: 393, endPoint y: 253, distance: 5.1
click at [395, 258] on div "⁴ Refrigeration ❄️" at bounding box center [483, 259] width 237 height 14
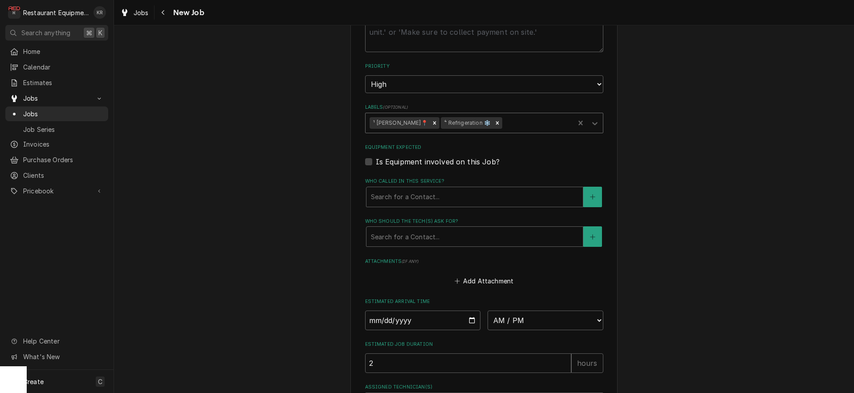
scroll to position [645, 0]
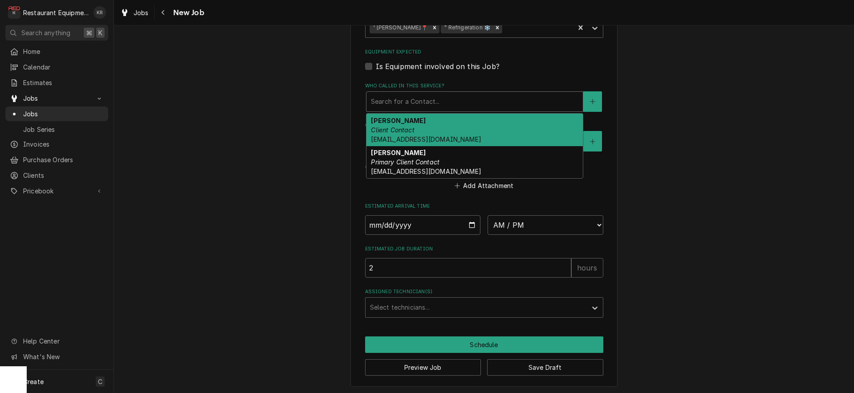
click at [411, 95] on div "Who called in this service?" at bounding box center [474, 101] width 207 height 16
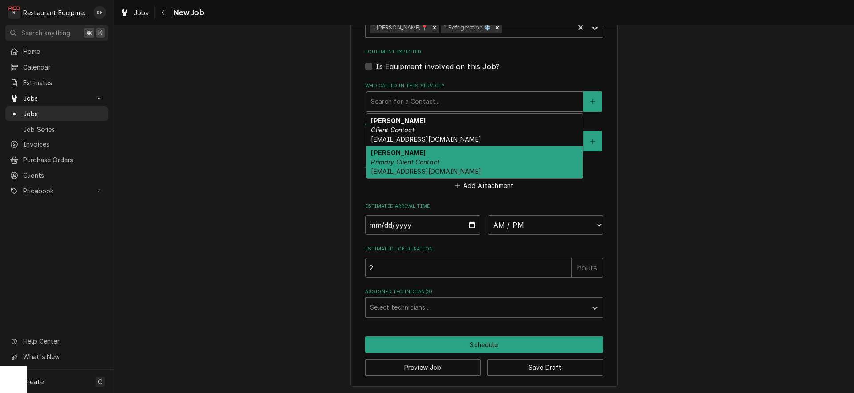
click at [413, 158] on em "Primary Client Contact" at bounding box center [405, 162] width 69 height 8
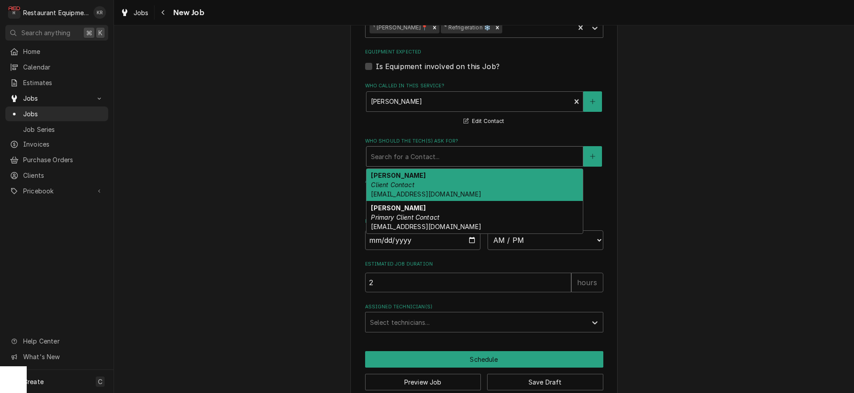
click at [415, 156] on div "Who should the tech(s) ask for?" at bounding box center [474, 156] width 207 height 16
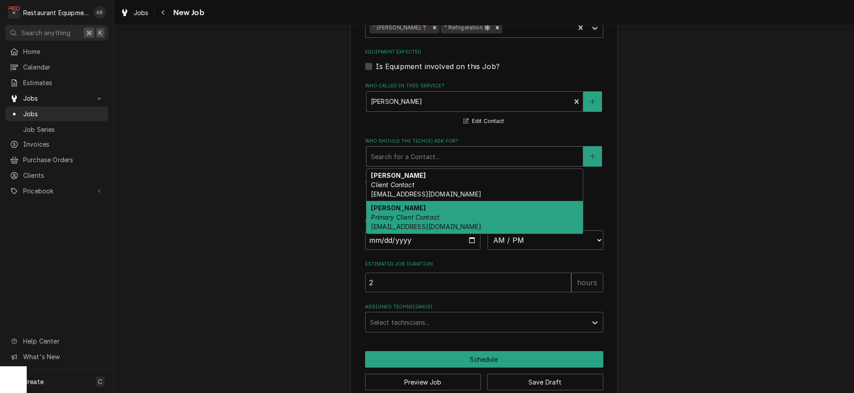
drag, startPoint x: 412, startPoint y: 217, endPoint x: 396, endPoint y: 203, distance: 21.1
click at [412, 217] on em "Primary Client Contact" at bounding box center [405, 217] width 69 height 8
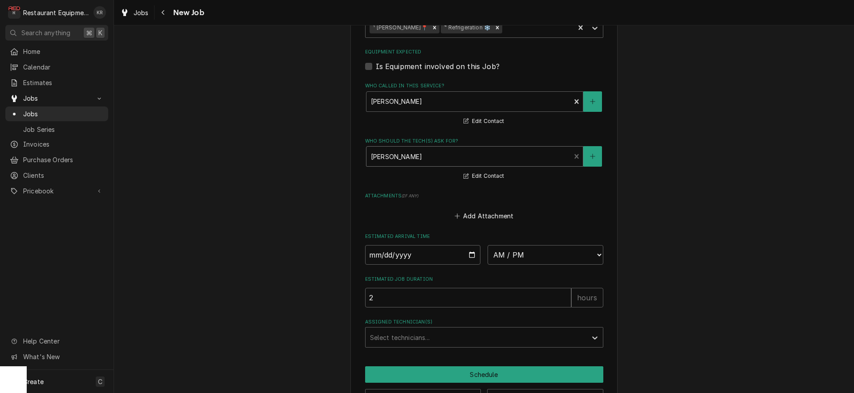
scroll to position [675, 0]
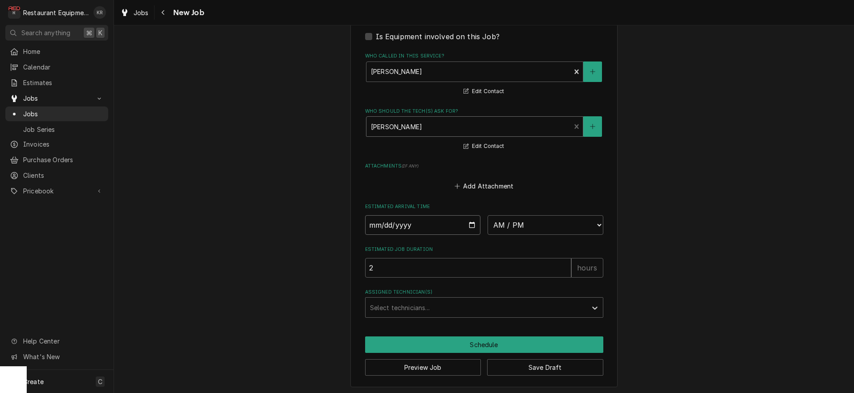
click at [468, 224] on input "Date" at bounding box center [423, 225] width 116 height 20
click at [487, 215] on select "AM / PM 6:00 AM 6:15 AM 6:30 AM 6:45 AM 7:00 AM 7:15 AM 7:30 AM 7:45 AM 8:00 AM…" at bounding box center [545, 225] width 116 height 20
click option "1:00 PM" at bounding box center [0, 0] width 0 height 0
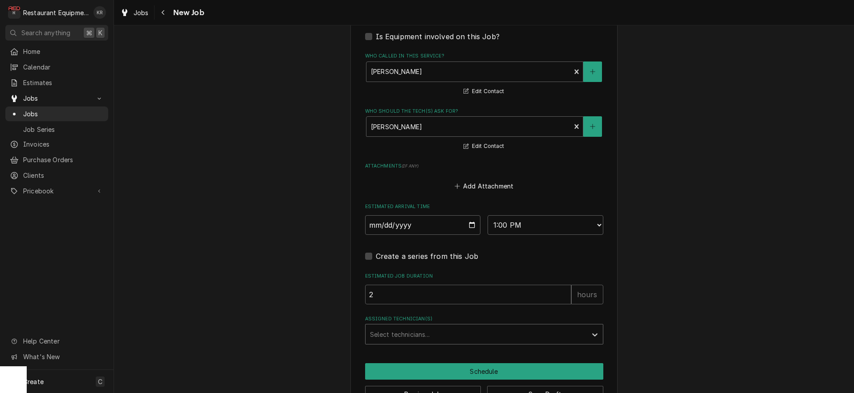
click at [407, 333] on div "Assigned Technician(s)" at bounding box center [476, 334] width 212 height 16
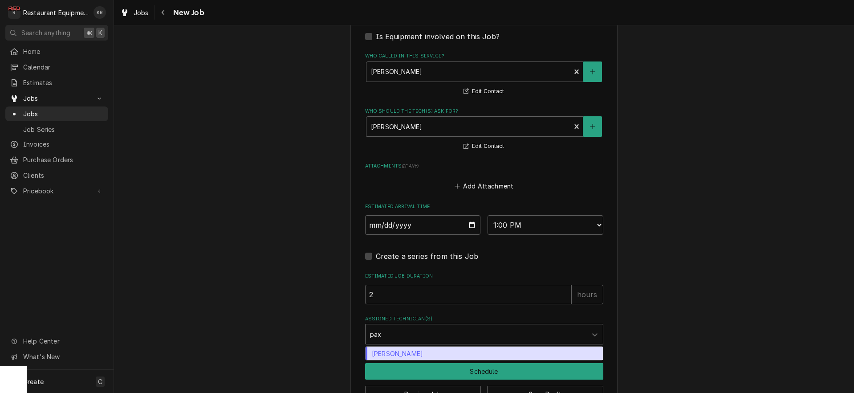
click at [413, 347] on div "Paxton Turner" at bounding box center [483, 353] width 237 height 14
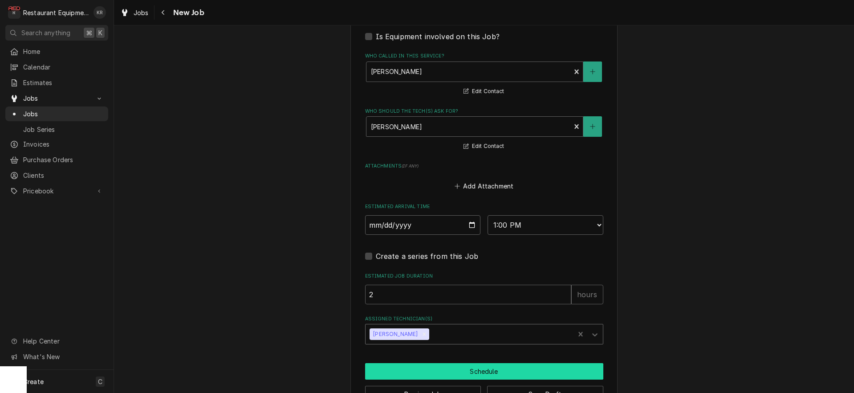
click at [428, 370] on button "Schedule" at bounding box center [484, 371] width 238 height 16
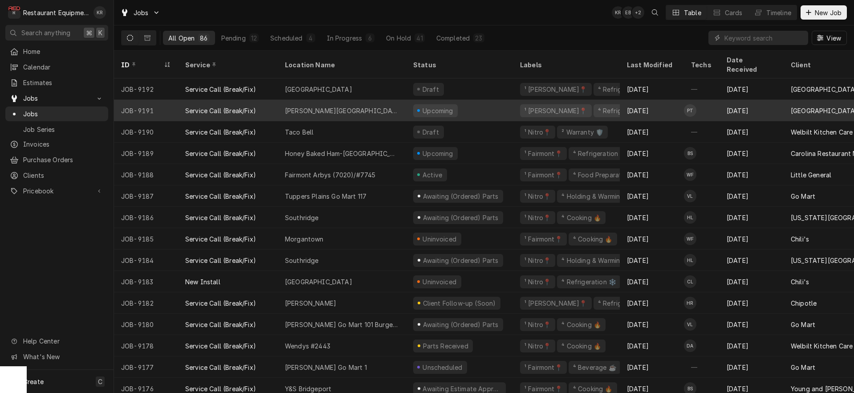
click at [324, 106] on div "Marsh Fork Elementary" at bounding box center [342, 110] width 114 height 9
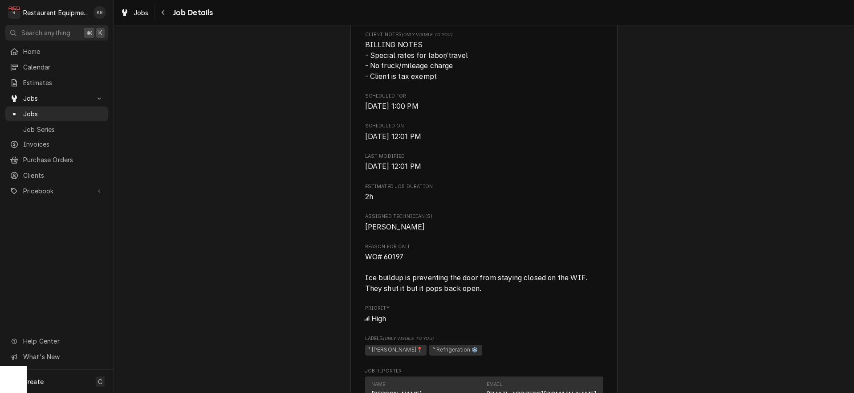
scroll to position [251, 0]
click at [135, 14] on span "Jobs" at bounding box center [141, 12] width 15 height 9
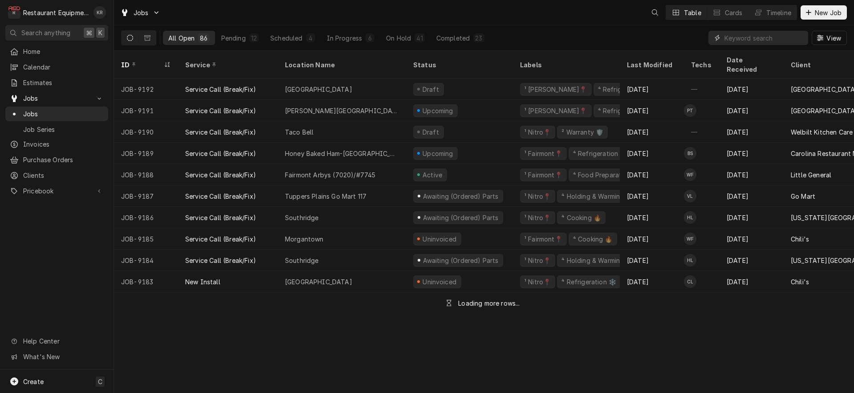
click at [754, 39] on input "Dynamic Content Wrapper" at bounding box center [763, 38] width 79 height 14
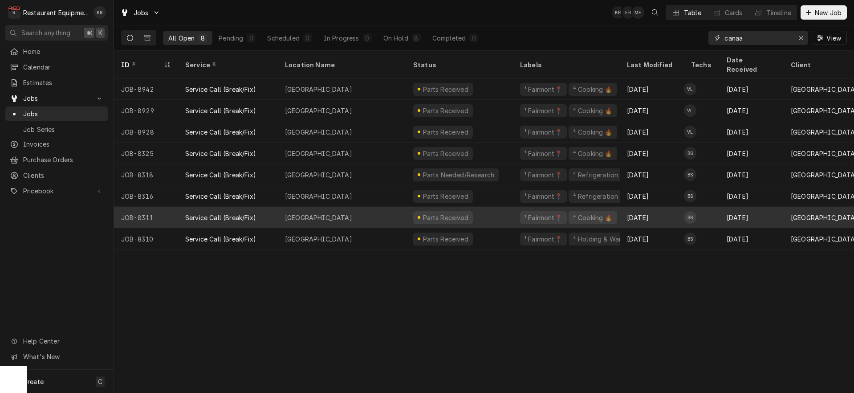
type input "canaa"
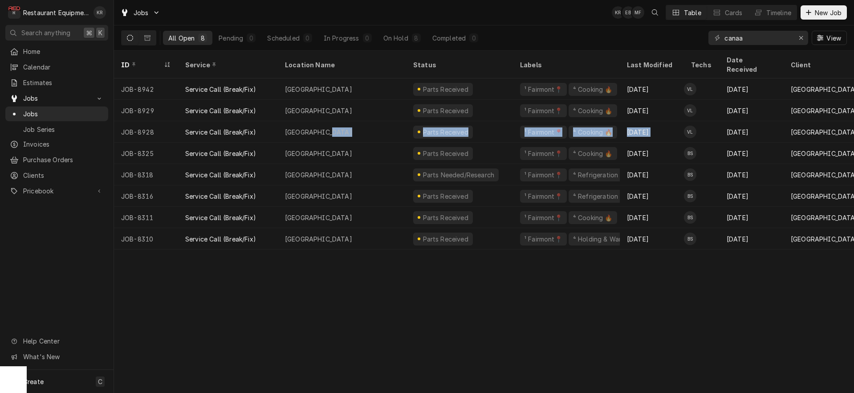
click at [324, 222] on div "[GEOGRAPHIC_DATA]" at bounding box center [318, 217] width 67 height 9
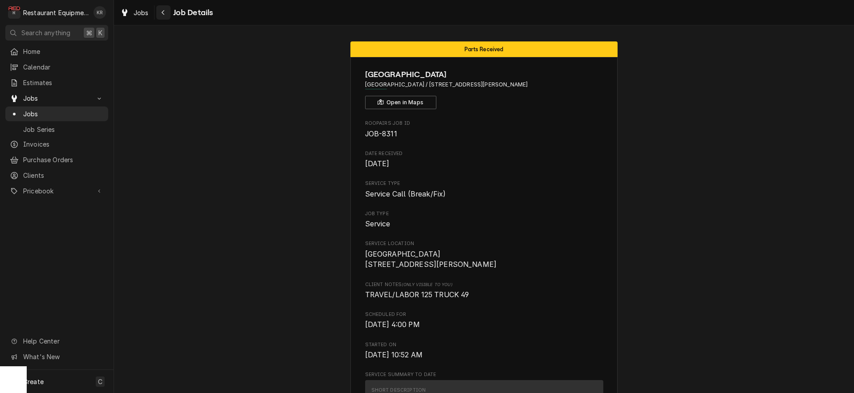
click at [164, 16] on button "Navigate back" at bounding box center [163, 12] width 14 height 14
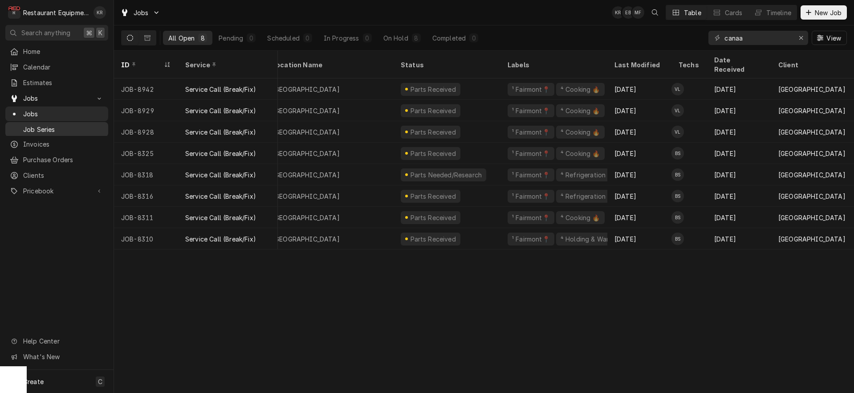
scroll to position [0, 14]
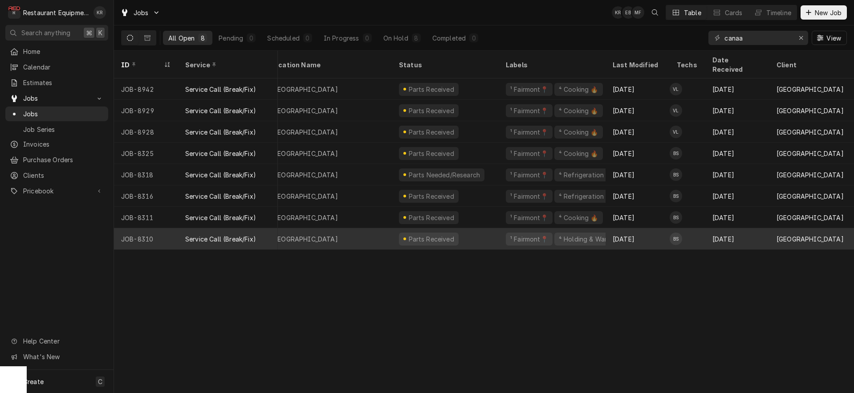
click at [348, 228] on div "[GEOGRAPHIC_DATA]" at bounding box center [327, 238] width 128 height 21
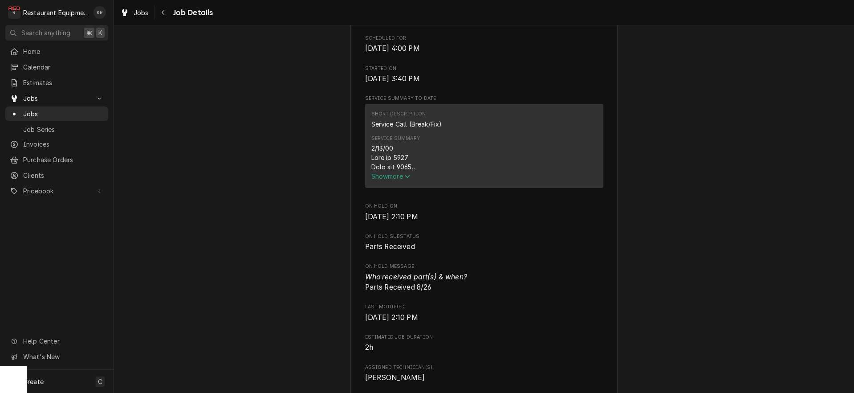
scroll to position [276, 0]
click at [404, 179] on span "Show more" at bounding box center [390, 176] width 39 height 8
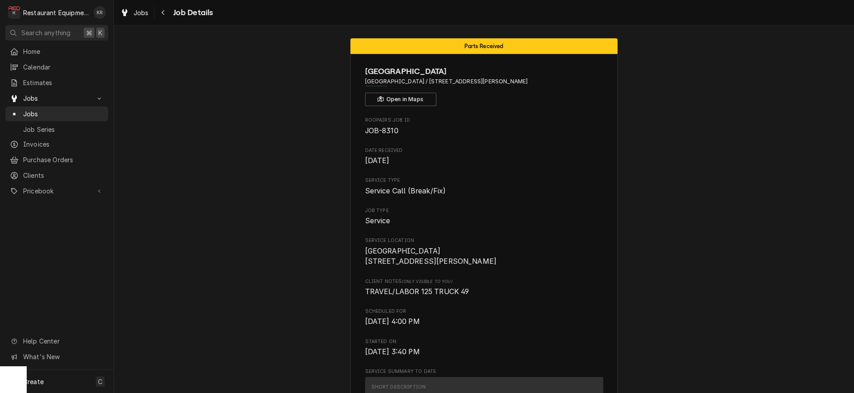
scroll to position [0, 0]
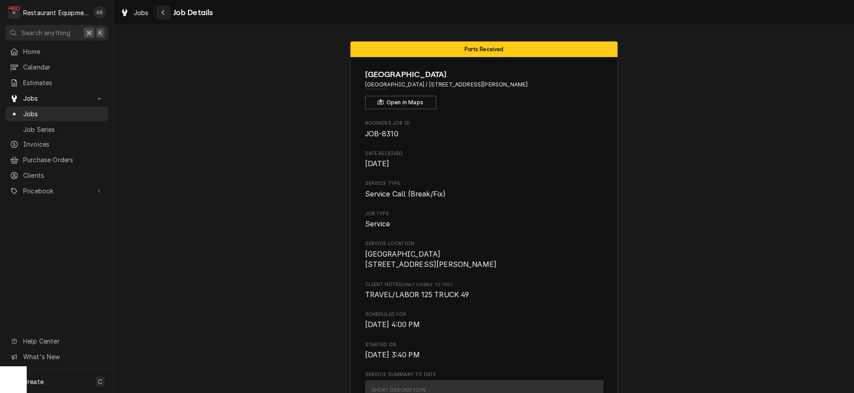
click at [167, 12] on div "Navigate back" at bounding box center [163, 12] width 9 height 9
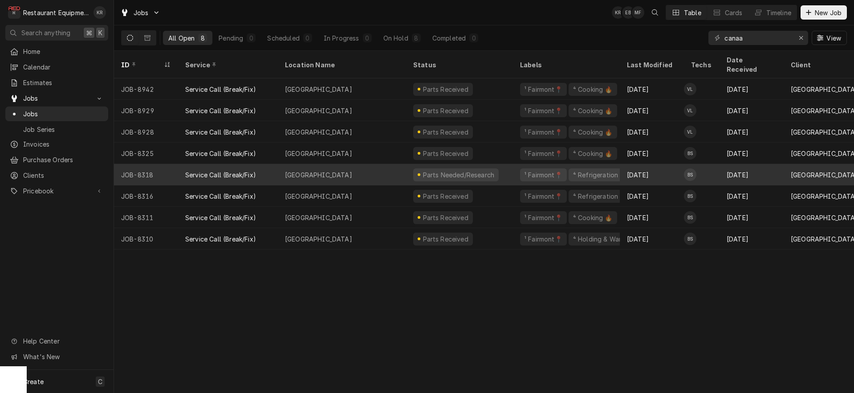
click at [315, 170] on div "[GEOGRAPHIC_DATA]" at bounding box center [318, 174] width 67 height 9
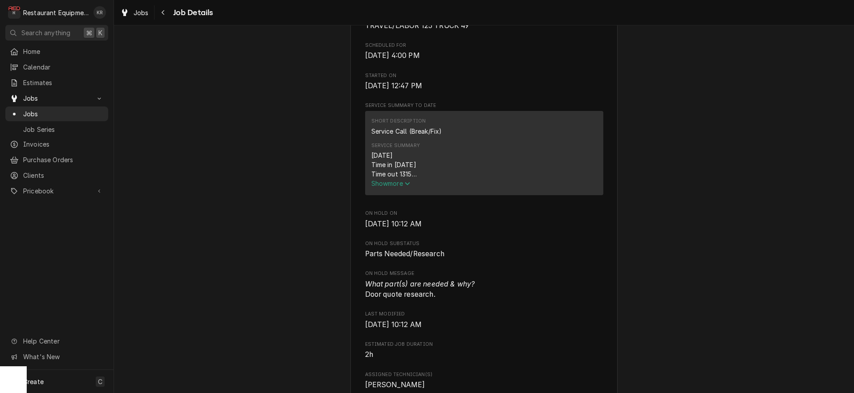
click at [382, 187] on span "Show more" at bounding box center [390, 183] width 39 height 8
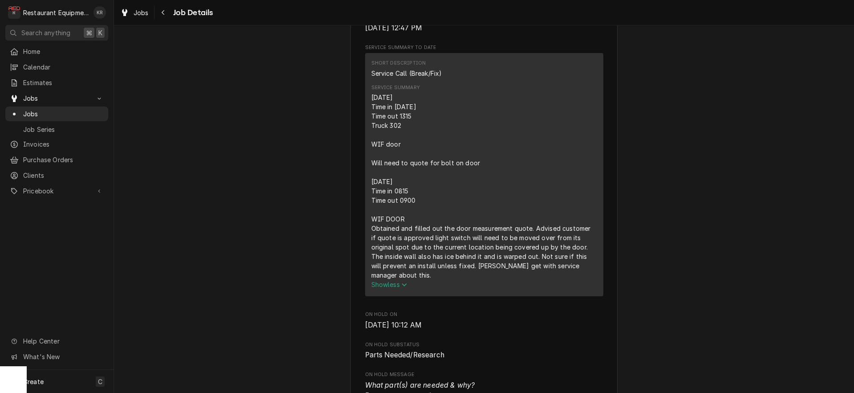
scroll to position [328, 0]
click at [165, 14] on icon "Navigate back" at bounding box center [163, 12] width 4 height 6
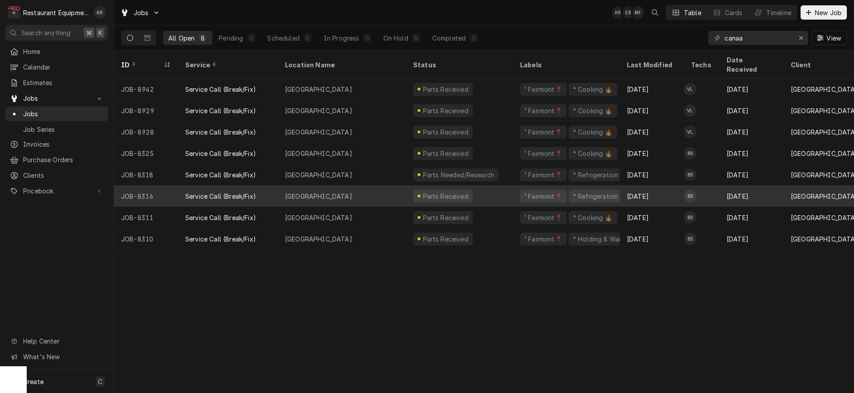
click at [311, 191] on div "[GEOGRAPHIC_DATA]" at bounding box center [318, 195] width 67 height 9
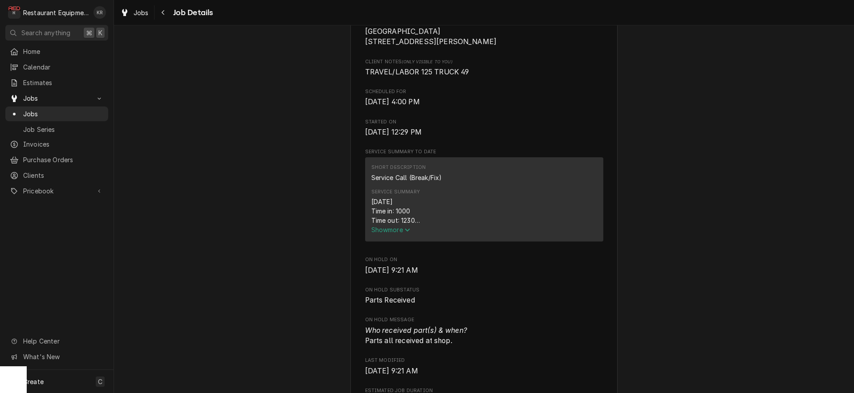
scroll to position [223, 0]
click at [384, 233] on span "Show more" at bounding box center [390, 229] width 39 height 8
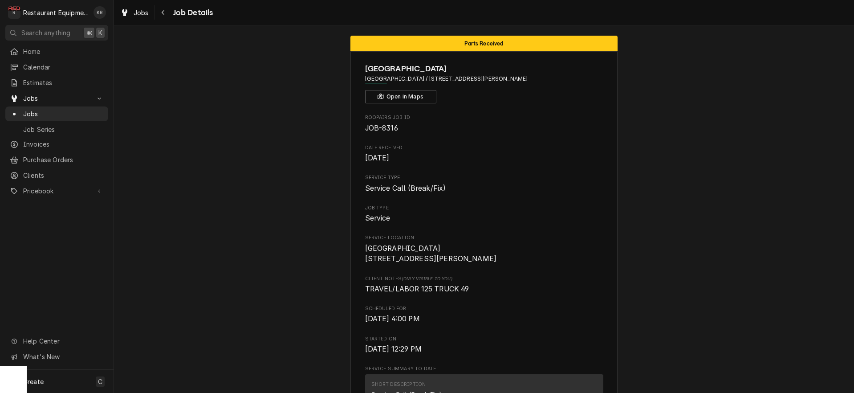
scroll to position [0, 0]
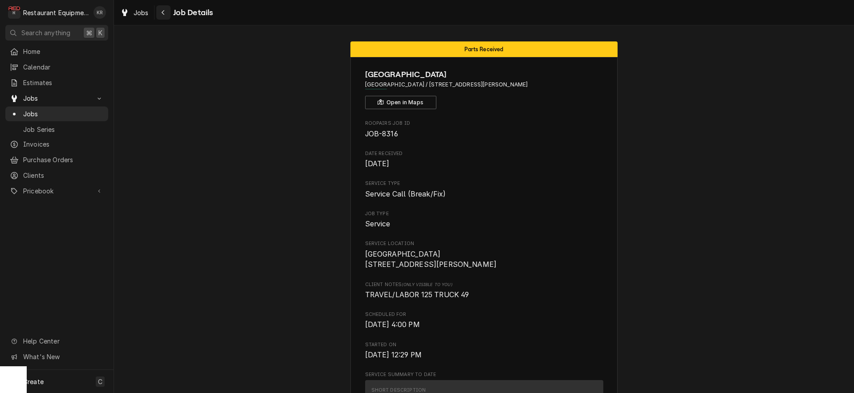
click at [163, 11] on icon "Navigate back" at bounding box center [163, 12] width 3 height 5
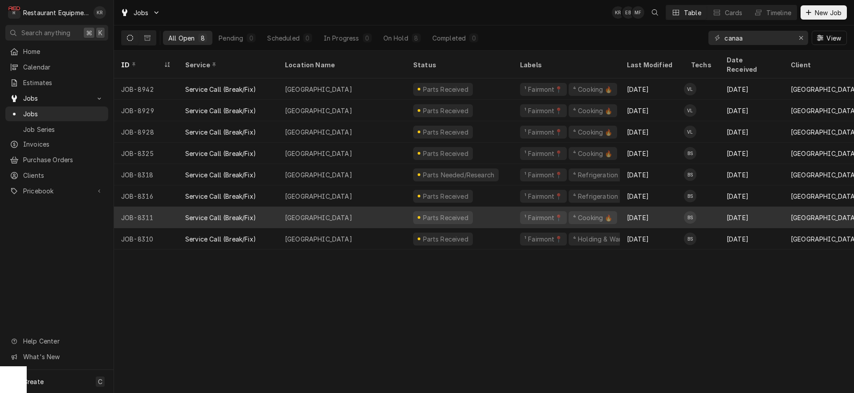
click at [231, 213] on div "Service Call (Break/Fix)" at bounding box center [220, 217] width 71 height 9
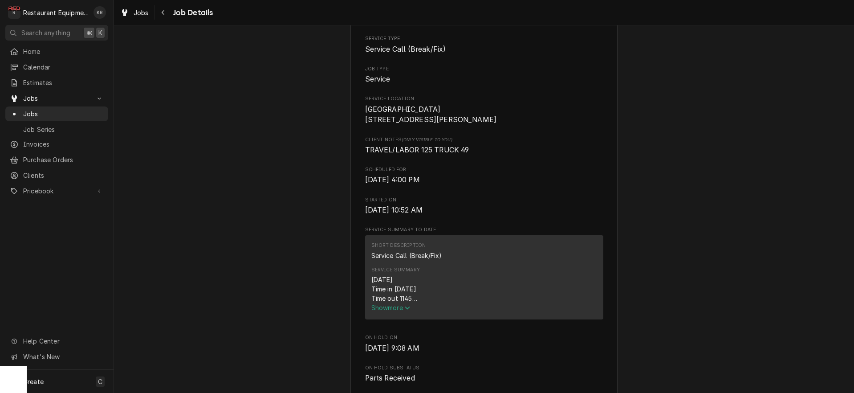
scroll to position [216, 0]
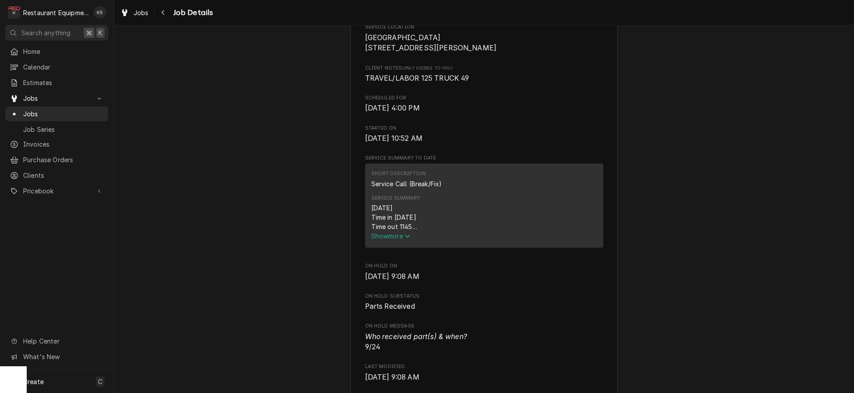
drag, startPoint x: 397, startPoint y: 247, endPoint x: 390, endPoint y: 244, distance: 7.0
click at [396, 239] on span "Show more" at bounding box center [390, 236] width 39 height 8
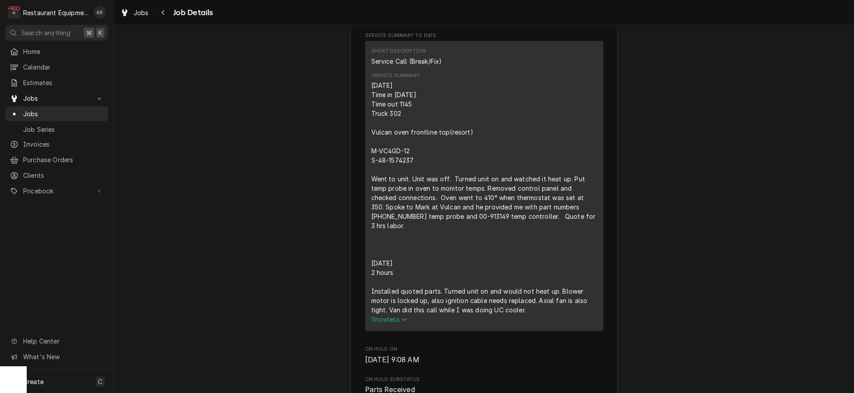
scroll to position [357, 0]
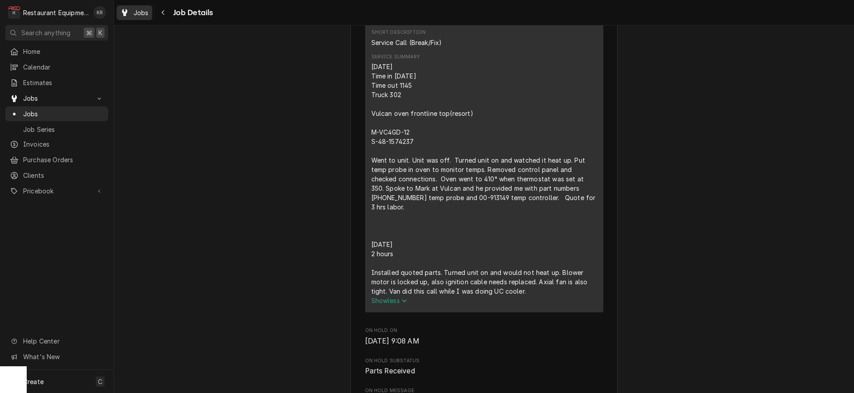
click at [147, 14] on span "Jobs" at bounding box center [141, 12] width 15 height 9
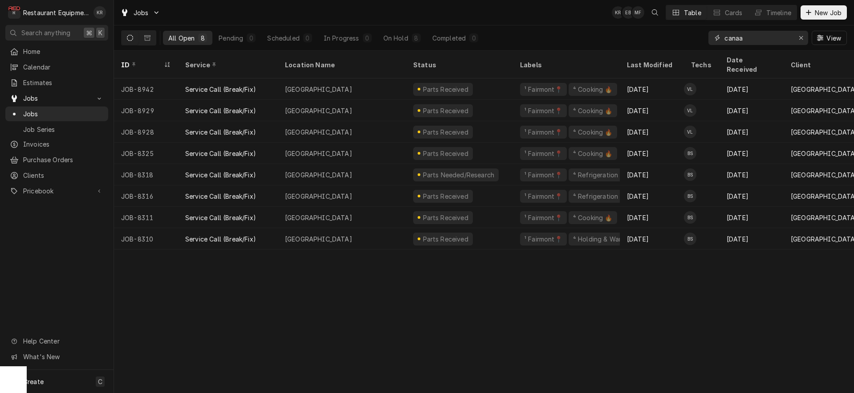
click at [799, 40] on icon "Erase input" at bounding box center [800, 38] width 5 height 6
